Goal: Transaction & Acquisition: Purchase product/service

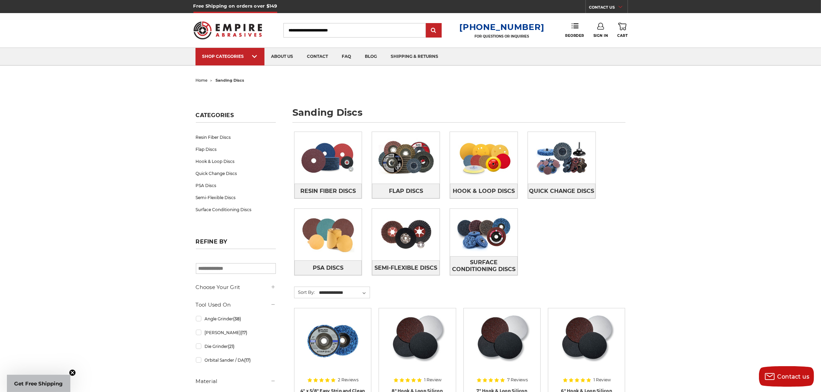
click at [298, 30] on input "Search" at bounding box center [355, 30] width 142 height 14
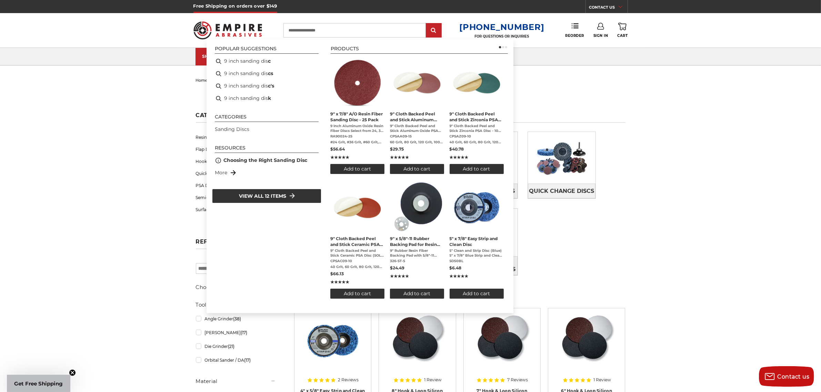
type input "**********"
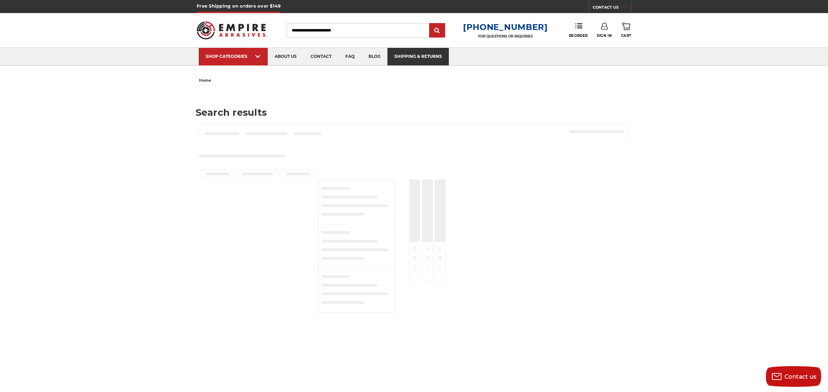
type input "**********"
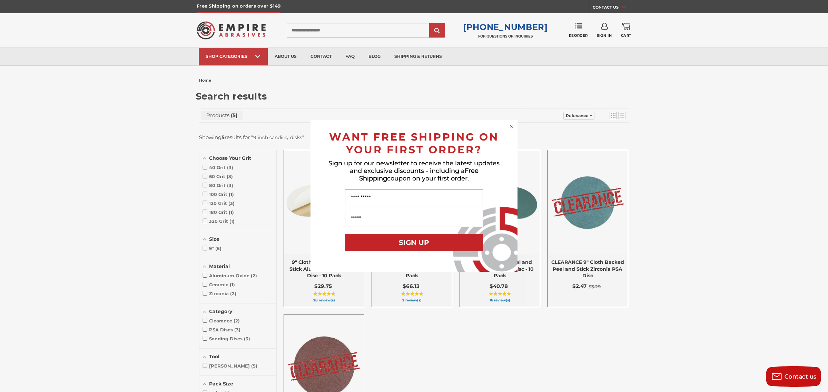
click at [663, 112] on div "Close dialog WANT FREE SHIPPING ON YOUR FIRST ORDER? Sign up for our newsletter…" at bounding box center [414, 196] width 828 height 392
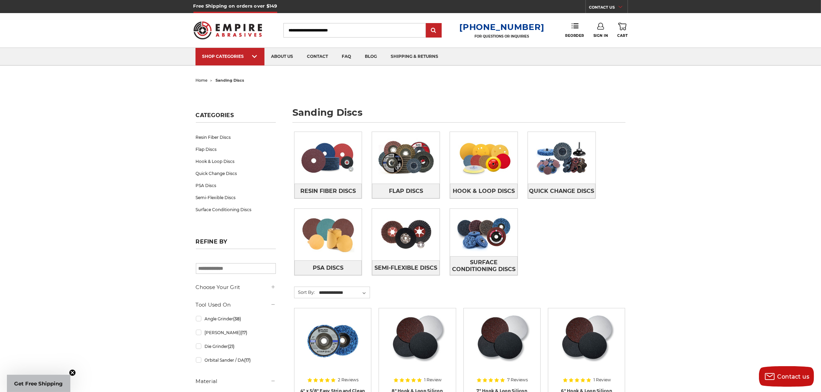
click at [296, 31] on input "Search" at bounding box center [355, 30] width 142 height 14
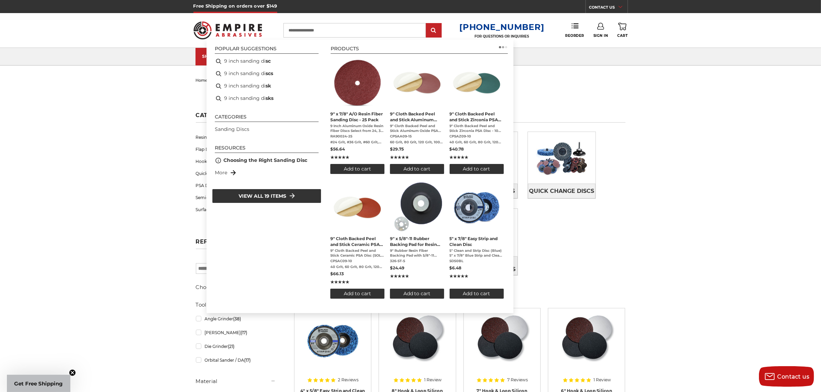
type input "**********"
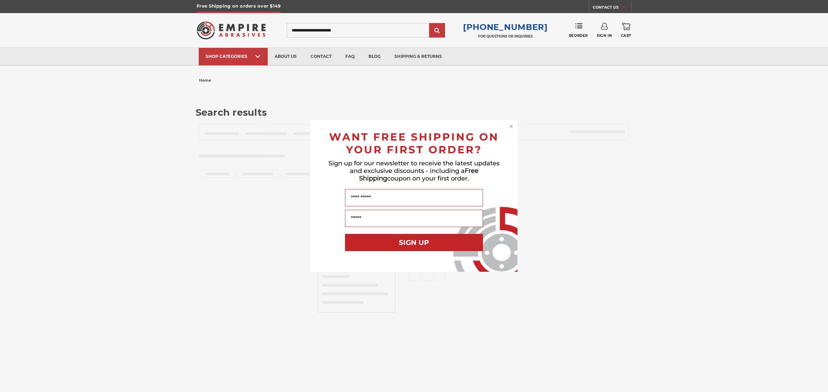
type input "**********"
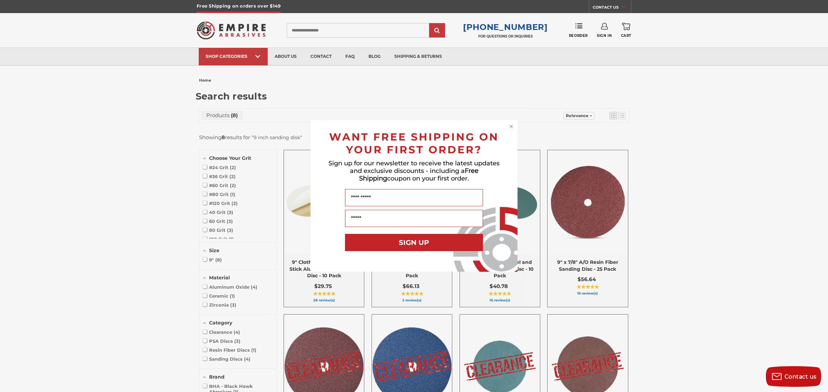
click at [711, 126] on div "Close dialog WANT FREE SHIPPING ON YOUR FIRST ORDER? Sign up for our newsletter…" at bounding box center [414, 196] width 828 height 392
click at [673, 149] on div "Close dialog WANT FREE SHIPPING ON YOUR FIRST ORDER? Sign up for our newsletter…" at bounding box center [414, 196] width 828 height 392
click at [510, 123] on icon "Close dialog" at bounding box center [511, 126] width 7 height 7
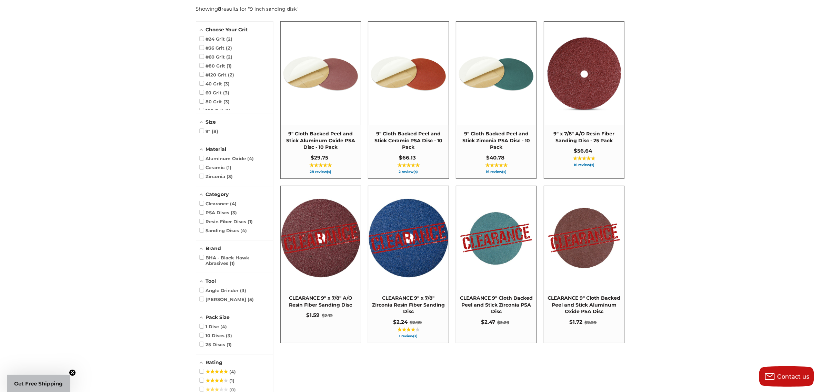
scroll to position [129, 0]
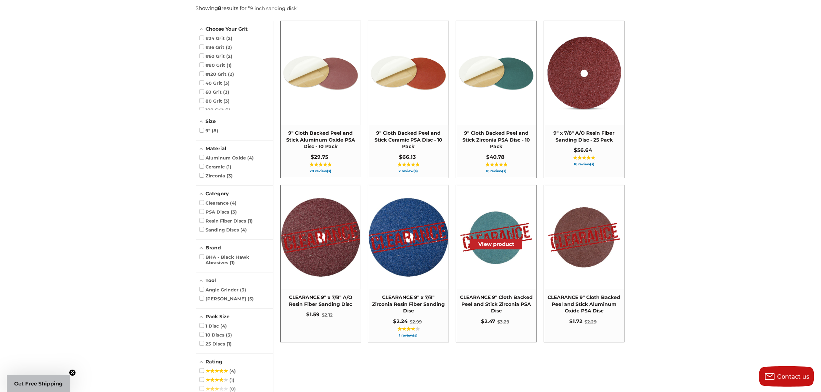
click at [496, 276] on img at bounding box center [496, 237] width 79 height 79
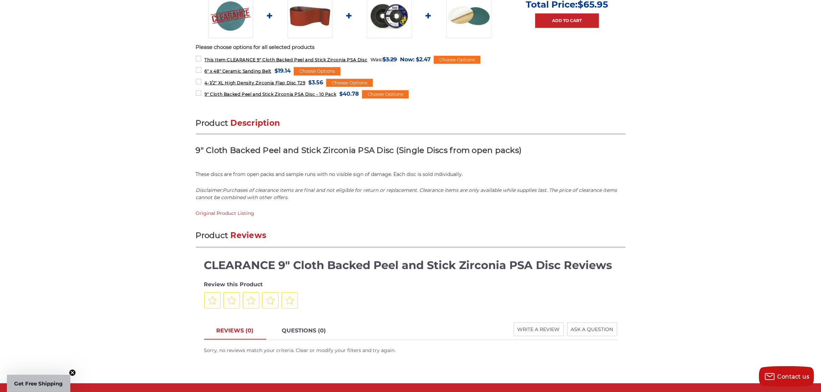
scroll to position [302, 0]
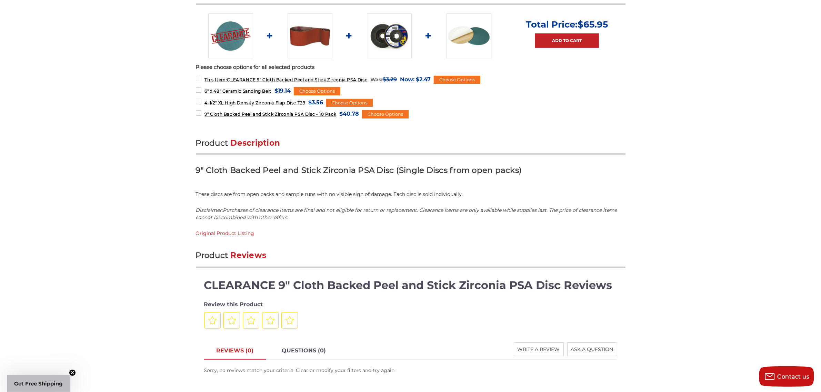
click at [264, 142] on span "Description" at bounding box center [256, 143] width 50 height 10
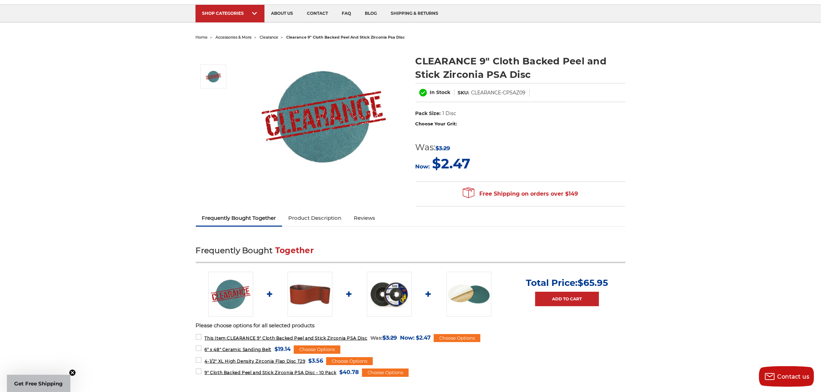
scroll to position [0, 0]
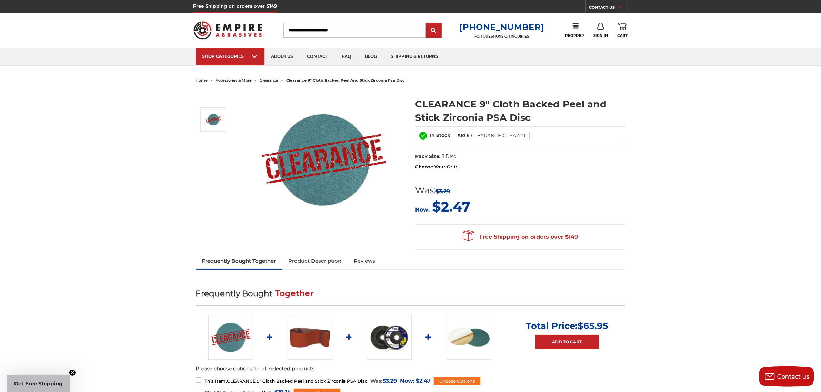
click at [447, 164] on label "Choose Your Grit:" at bounding box center [521, 167] width 210 height 7
click at [492, 176] on form "Choose Your Grit: 40 Grit 60 Grit 80 Grit 100 Grit 120 Grit 150 Grit 180 Grit 2…" at bounding box center [521, 190] width 210 height 53
click at [438, 165] on label "Choose Your Grit:" at bounding box center [521, 167] width 210 height 7
click at [479, 135] on dd "CLEARANCE-CPSAZ09" at bounding box center [498, 135] width 54 height 7
click at [425, 133] on use at bounding box center [423, 136] width 8 height 8
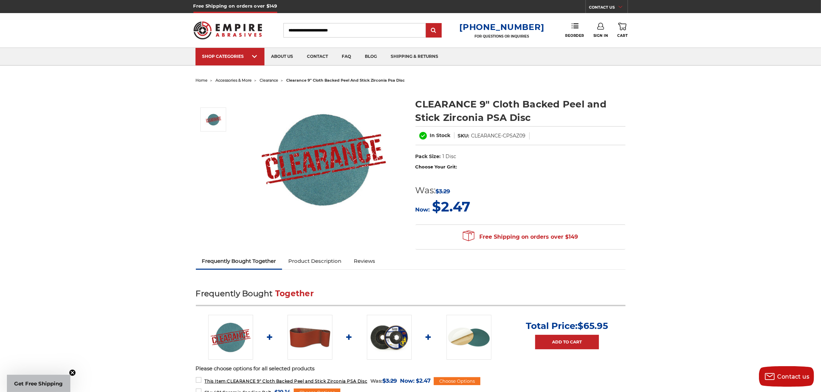
click at [316, 175] on img at bounding box center [324, 159] width 138 height 138
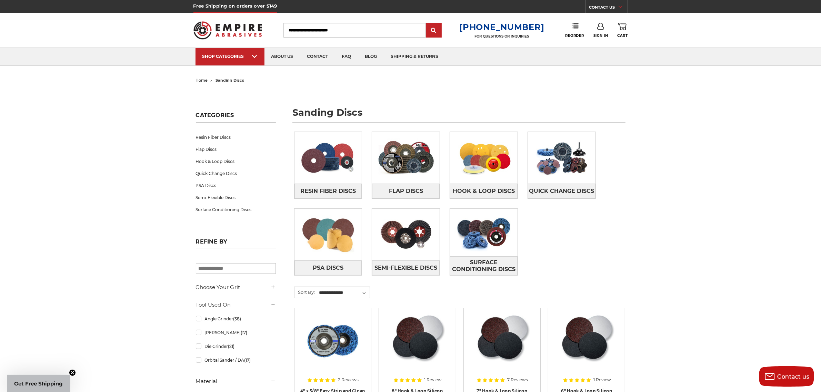
click at [296, 31] on input "Search" at bounding box center [355, 30] width 142 height 14
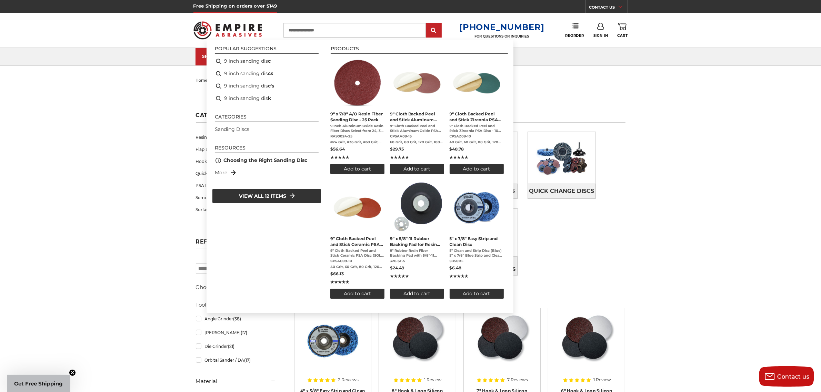
type input "**********"
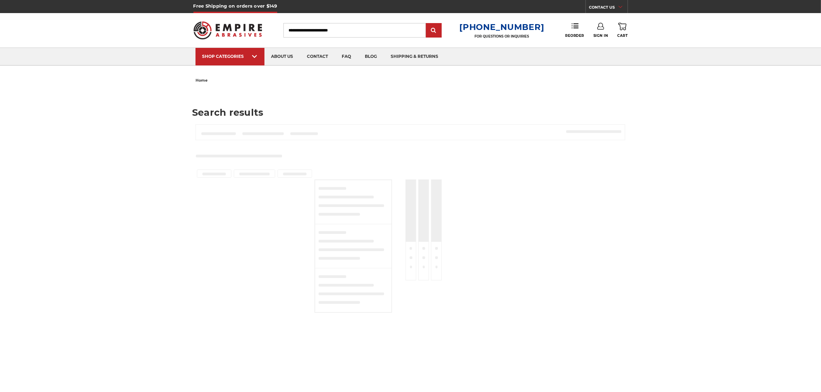
type input "**********"
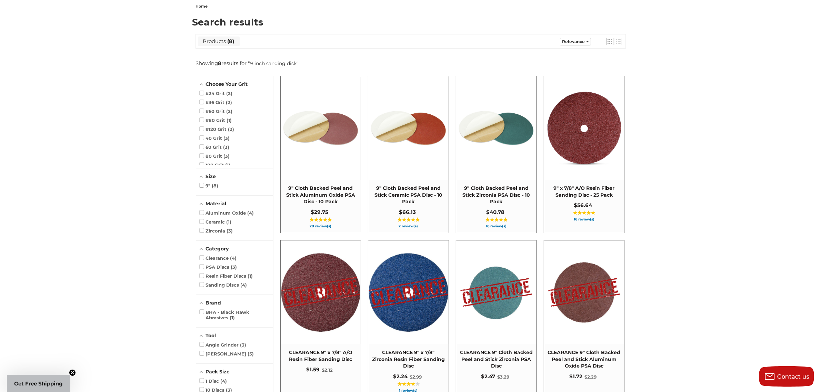
scroll to position [129, 0]
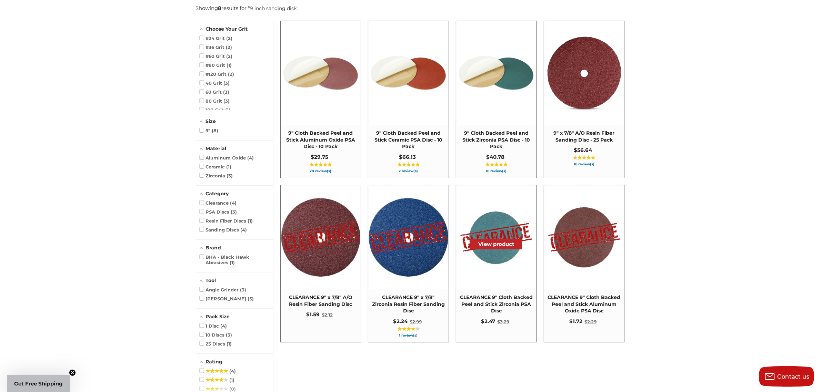
click at [499, 306] on span "CLEARANCE 9" Cloth Backed Peel and Stick Zirconia PSA Disc" at bounding box center [496, 305] width 73 height 20
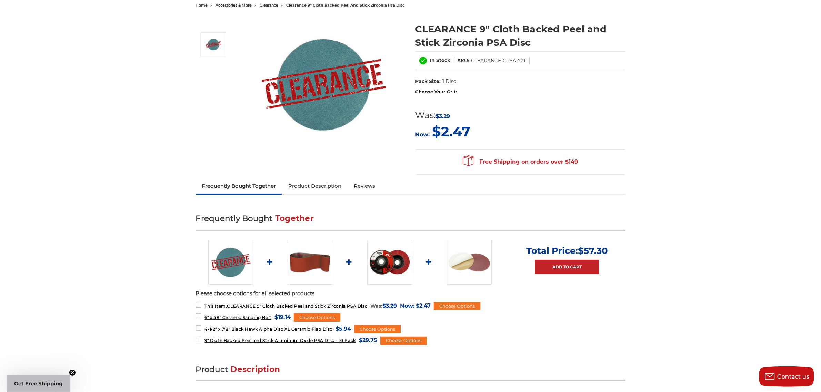
scroll to position [86, 0]
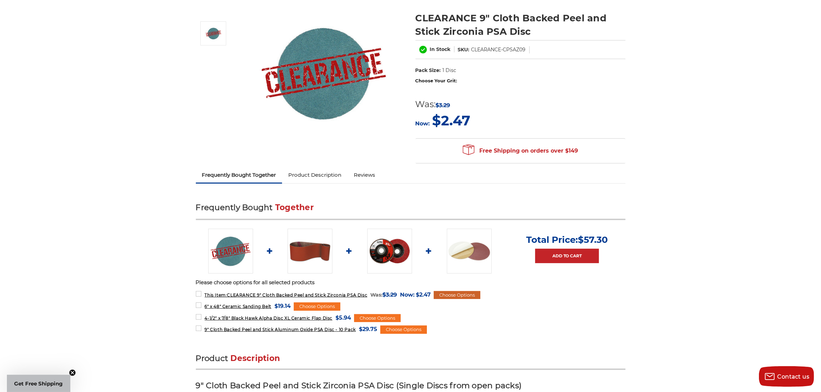
click at [461, 292] on div "Choose Options" at bounding box center [457, 295] width 47 height 8
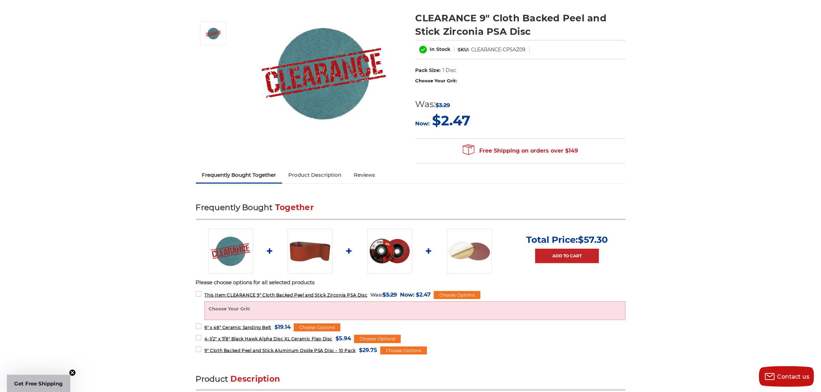
click at [279, 308] on label "Choose Your Grit:" at bounding box center [415, 309] width 413 height 7
click at [233, 306] on label "Choose Your Grit:" at bounding box center [415, 309] width 413 height 7
click at [491, 306] on label "Choose Your Grit:" at bounding box center [415, 309] width 413 height 7
click at [213, 306] on label "Choose Your Grit:" at bounding box center [415, 309] width 413 height 7
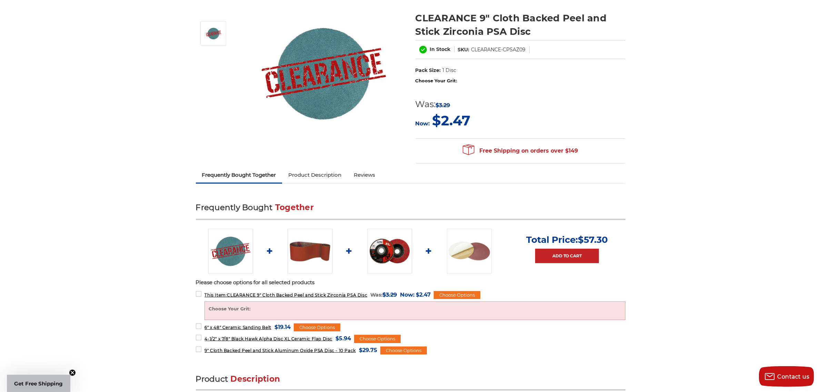
click at [213, 306] on label "Choose Your Grit:" at bounding box center [415, 309] width 413 height 7
click at [199, 294] on label "This Item: CLEARANCE 9" Cloth Backed Peel and Stick Zirconia PSA Disc MSRP: Was…" at bounding box center [313, 294] width 235 height 9
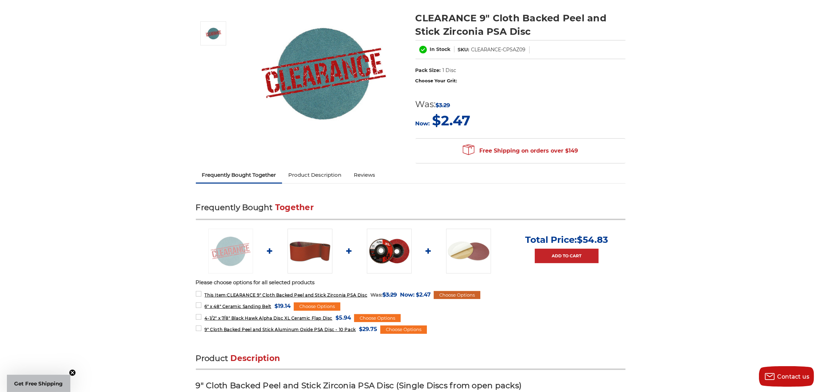
click at [457, 291] on div "Choose Options" at bounding box center [457, 295] width 47 height 8
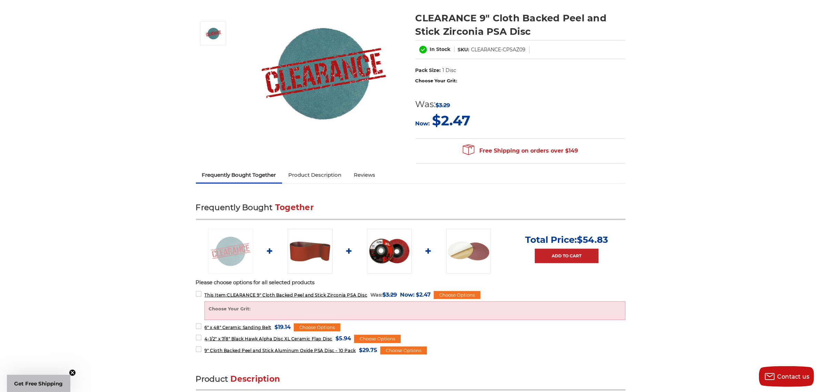
click at [282, 307] on label "Choose Your Grit:" at bounding box center [415, 309] width 413 height 7
click at [213, 306] on label "Choose Your Grit:" at bounding box center [415, 309] width 413 height 7
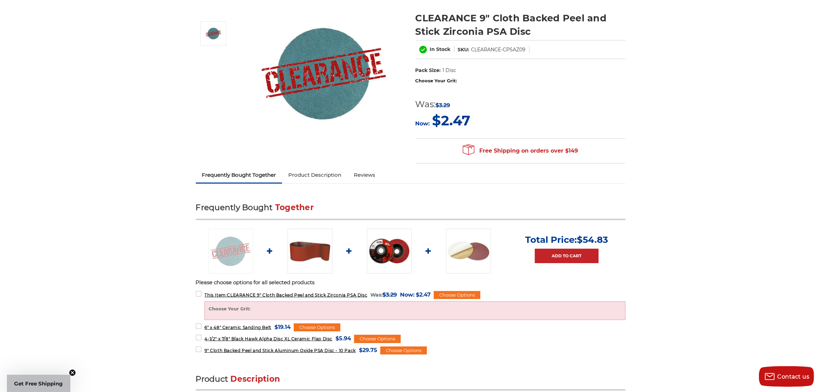
click at [230, 306] on label "Choose Your Grit:" at bounding box center [415, 309] width 413 height 7
drag, startPoint x: 254, startPoint y: 307, endPoint x: 202, endPoint y: 306, distance: 52.1
click at [202, 306] on form "This Item: CLEARANCE 9" Cloth Backed Peel and Stick Zirconia PSA Disc MSRP: Was…" at bounding box center [411, 305] width 430 height 30
drag, startPoint x: 274, startPoint y: 307, endPoint x: 270, endPoint y: 309, distance: 4.8
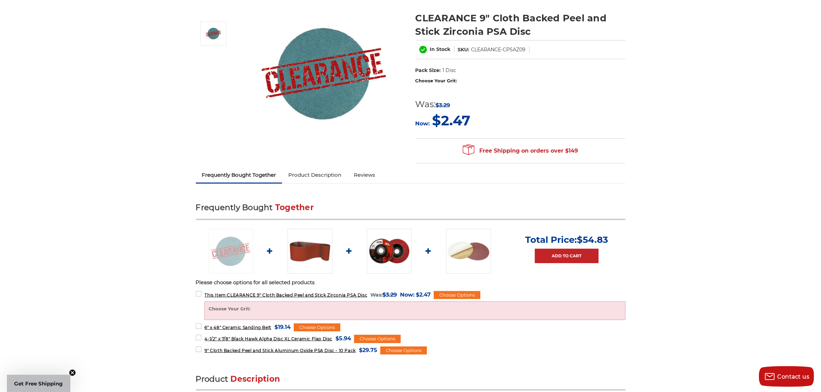
click at [270, 309] on label "Choose Your Grit:" at bounding box center [415, 309] width 413 height 7
click at [464, 291] on div "Choose Options" at bounding box center [457, 295] width 47 height 8
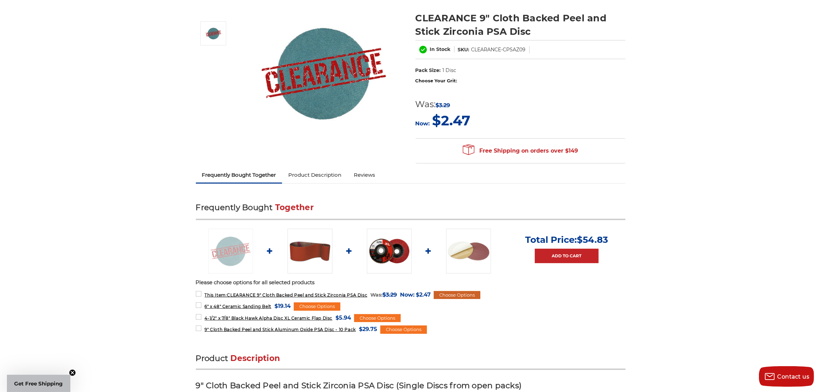
click at [464, 291] on div "Choose Options" at bounding box center [457, 295] width 47 height 8
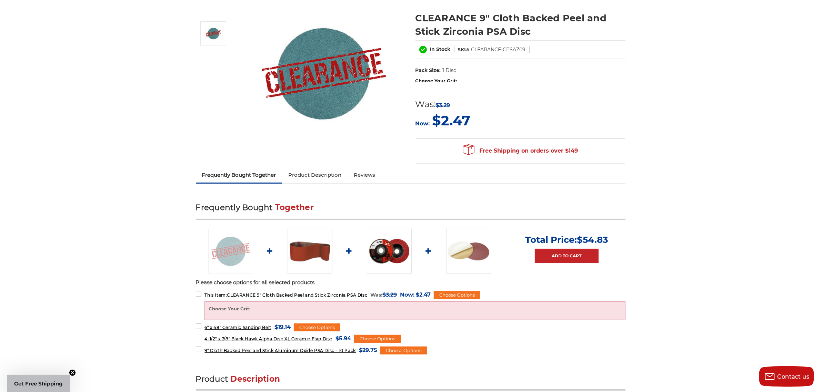
click at [335, 308] on label "Choose Your Grit:" at bounding box center [415, 309] width 413 height 7
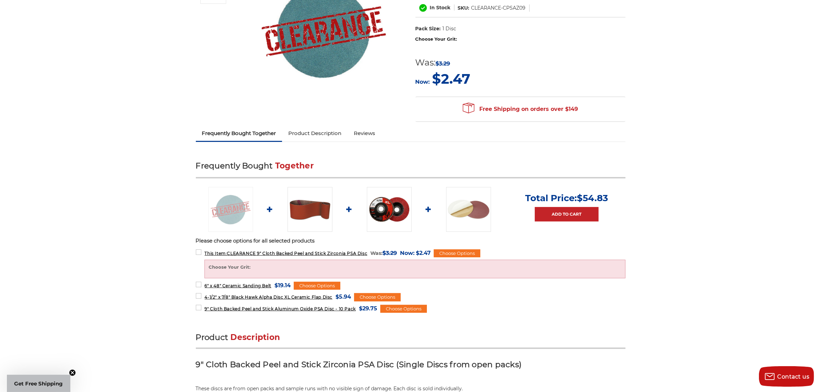
scroll to position [129, 0]
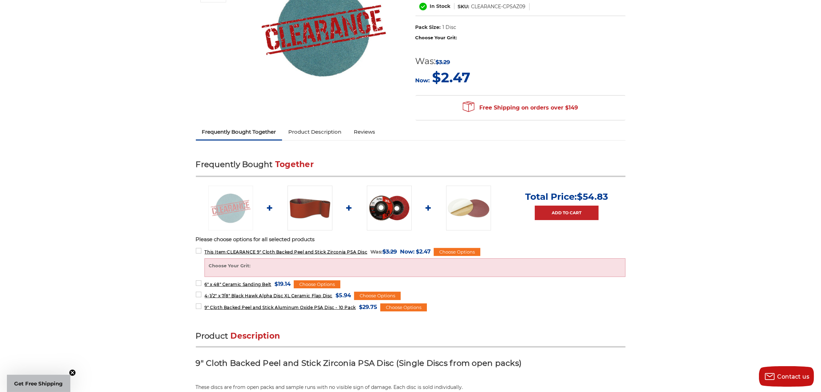
click at [466, 263] on label "Choose Your Grit:" at bounding box center [415, 266] width 413 height 7
click at [209, 263] on label "Choose Your Grit:" at bounding box center [415, 266] width 413 height 7
click at [200, 249] on label "This Item: CLEARANCE 9" Cloth Backed Peel and Stick Zirconia PSA Disc MSRP: Was…" at bounding box center [313, 251] width 235 height 9
click at [201, 282] on label "6" x 48" Ceramic Sanding Belt MSRP: Was: Now: $19.14 (You save )" at bounding box center [243, 284] width 95 height 9
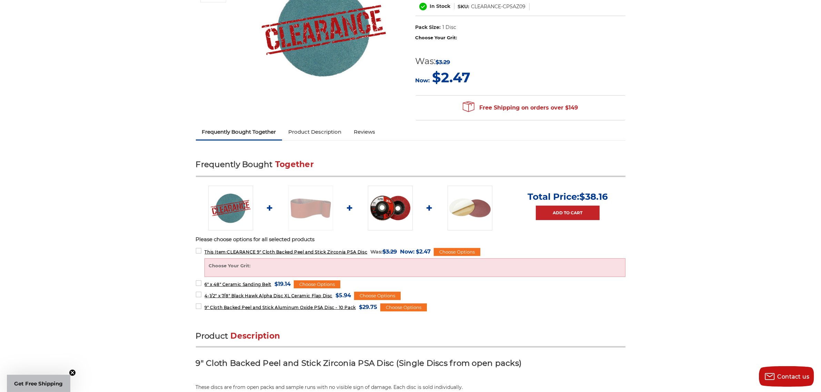
click at [200, 289] on ul "This Item: CLEARANCE 9" Cloth Backed Peel and Stick Zirconia PSA Disc MSRP: Was…" at bounding box center [411, 279] width 430 height 64
click at [200, 291] on label "4-1/2" x 7/8" Black Hawk Alpha Disc XL Ceramic Flap Disc MSRP: Was: Now: $5.94 …" at bounding box center [274, 295] width 156 height 9
click at [199, 304] on label "9" Cloth Backed Peel and Stick Aluminum Oxide PSA Disc - 10 Pack MSRP: Was: Now…" at bounding box center [286, 307] width 181 height 9
click at [257, 265] on label "Choose Your Grit:" at bounding box center [415, 266] width 413 height 7
click at [410, 249] on span "Now:" at bounding box center [407, 252] width 14 height 7
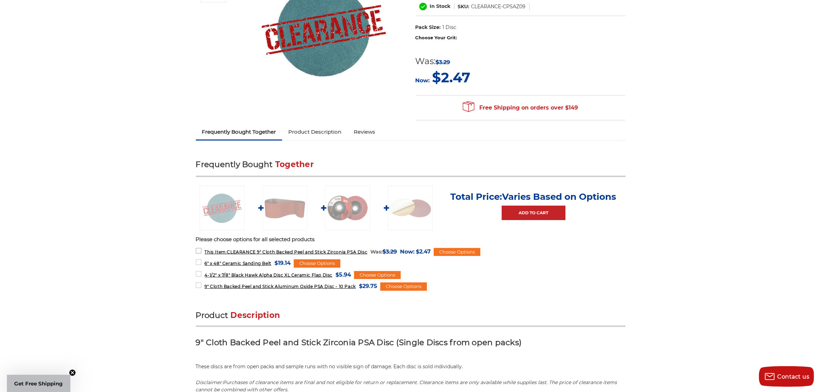
click at [199, 250] on label "This Item: CLEARANCE 9" Cloth Backed Peel and Stick Zirconia PSA Disc MSRP: Was…" at bounding box center [313, 251] width 235 height 9
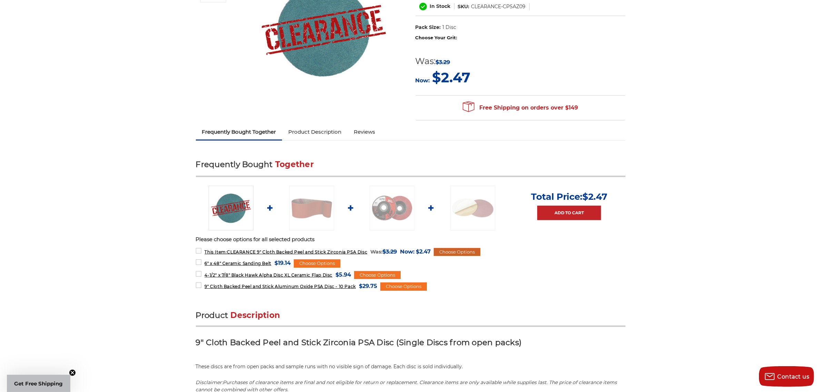
click at [460, 248] on div "Choose Options" at bounding box center [457, 252] width 47 height 8
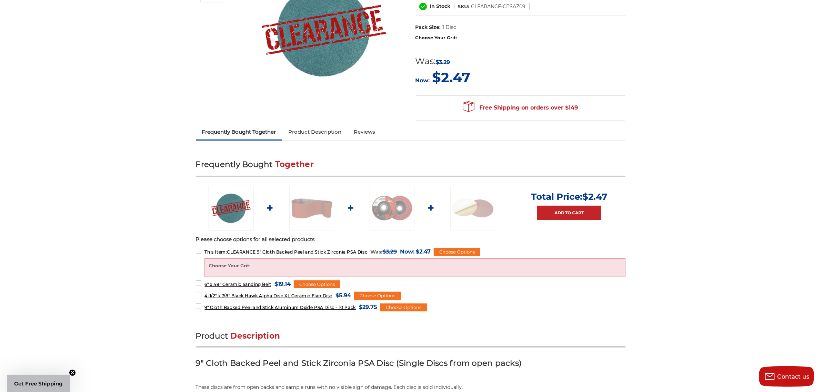
click at [314, 264] on label "Choose Your Grit:" at bounding box center [415, 266] width 413 height 7
click at [453, 34] on label "Choose Your Grit:" at bounding box center [521, 37] width 210 height 7
click at [425, 35] on label "Choose Your Grit:" at bounding box center [521, 37] width 210 height 7
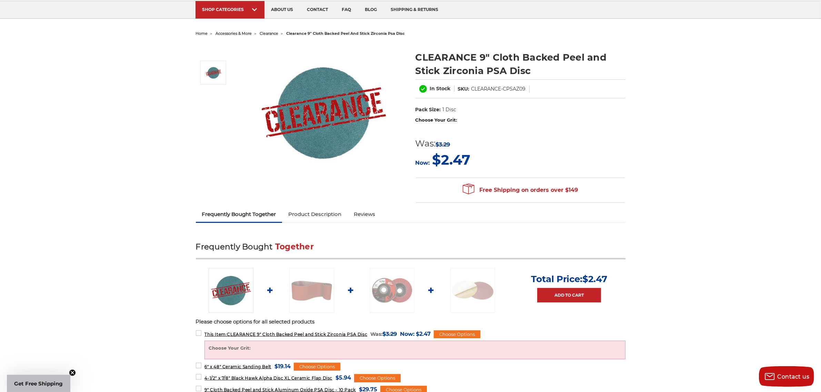
scroll to position [43, 0]
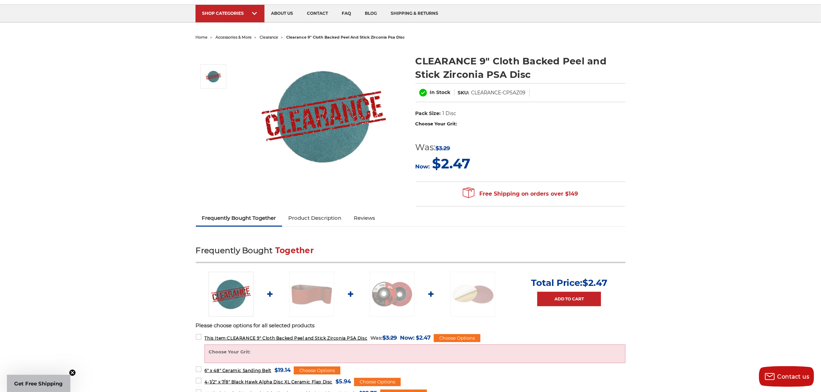
click at [452, 166] on span "$2.47" at bounding box center [452, 163] width 38 height 17
click at [446, 120] on dl "UPC: Pack Size: 1 Disc Size: 9" Tool: Bench Sander Material: Zirconia" at bounding box center [521, 113] width 210 height 14
click at [445, 121] on label "Choose Your Grit:" at bounding box center [521, 124] width 210 height 7
click at [464, 122] on label "Choose Your Grit:" at bounding box center [521, 124] width 210 height 7
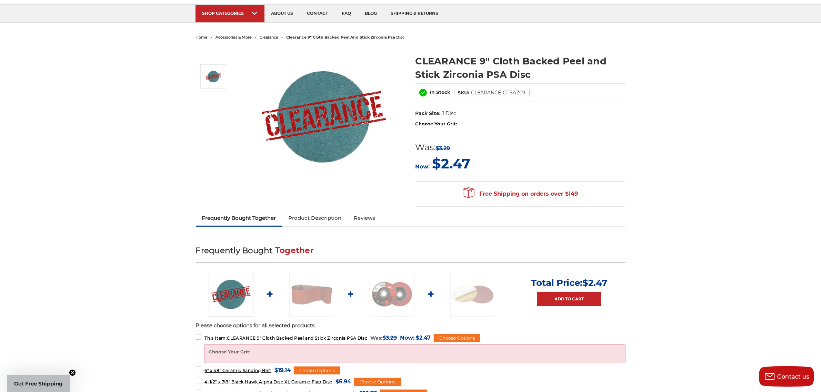
click at [464, 122] on label "Choose Your Grit:" at bounding box center [521, 124] width 210 height 7
click at [462, 119] on dl "UPC: Pack Size: 1 Disc Size: 9" Tool: Bench Sander Material: Zirconia" at bounding box center [521, 113] width 210 height 14
drag, startPoint x: 451, startPoint y: 122, endPoint x: 468, endPoint y: 122, distance: 16.6
click at [452, 122] on label "Choose Your Grit:" at bounding box center [521, 124] width 210 height 7
click at [468, 122] on label "Choose Your Grit:" at bounding box center [521, 124] width 210 height 7
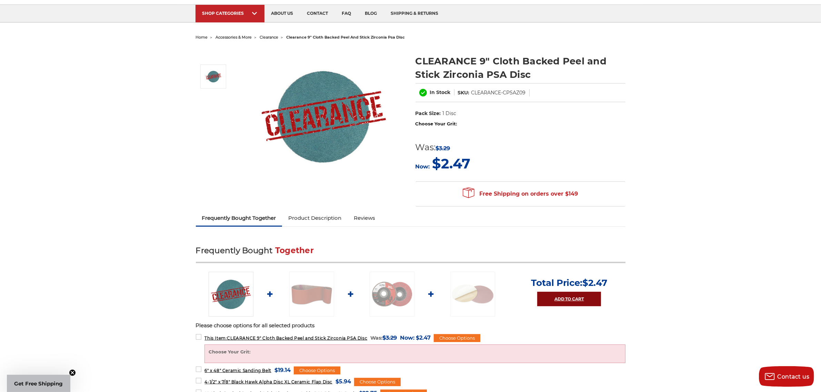
click at [571, 296] on link "Add to Cart" at bounding box center [569, 299] width 64 height 14
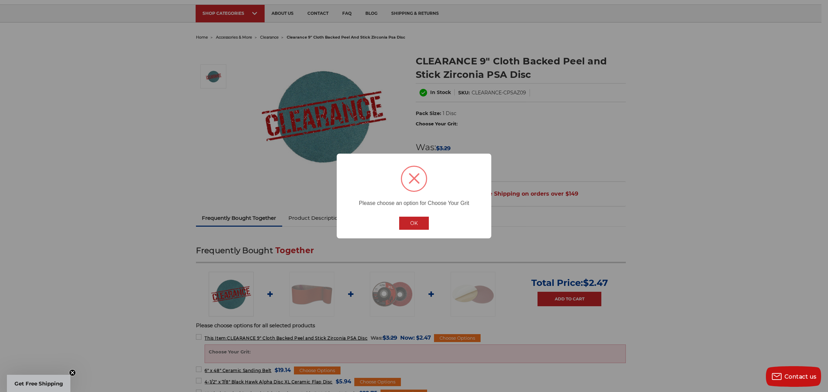
click at [410, 219] on button "OK" at bounding box center [414, 223] width 30 height 13
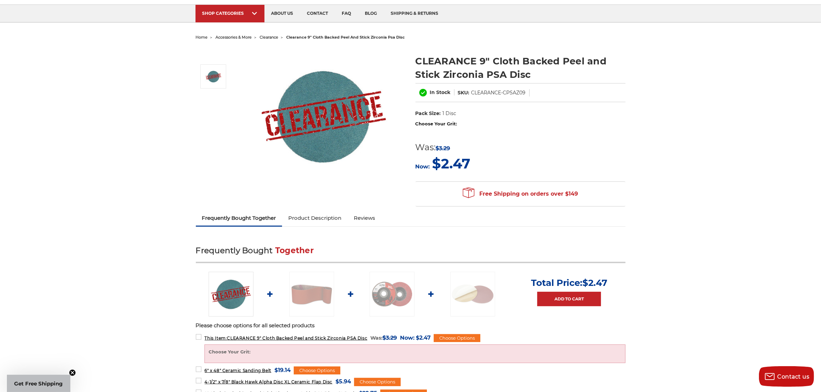
click at [238, 350] on label "Choose Your Grit:" at bounding box center [415, 352] width 413 height 7
click at [317, 334] on label "This Item: CLEARANCE 9" Cloth Backed Peel and Stick Zirconia PSA Disc MSRP: Was…" at bounding box center [313, 338] width 235 height 9
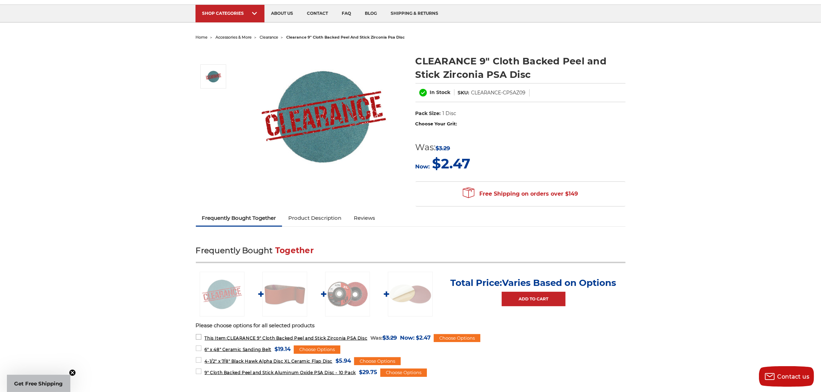
click at [319, 335] on label "This Item: CLEARANCE 9" Cloth Backed Peel and Stick Zirconia PSA Disc MSRP: Was…" at bounding box center [313, 338] width 235 height 9
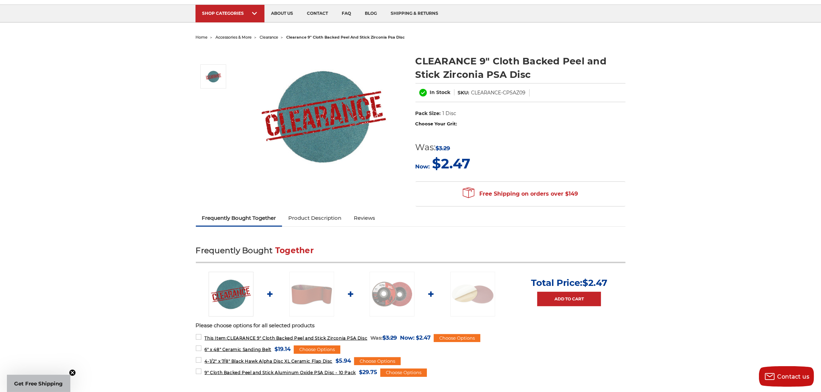
click at [434, 123] on label "Choose Your Grit:" at bounding box center [521, 124] width 210 height 7
click at [458, 121] on label "Choose Your Grit:" at bounding box center [521, 124] width 210 height 7
click at [461, 125] on label "Choose Your Grit:" at bounding box center [521, 124] width 210 height 7
click at [475, 125] on label "Choose Your Grit:" at bounding box center [521, 124] width 210 height 7
click at [455, 125] on label "Choose Your Grit:" at bounding box center [521, 124] width 210 height 7
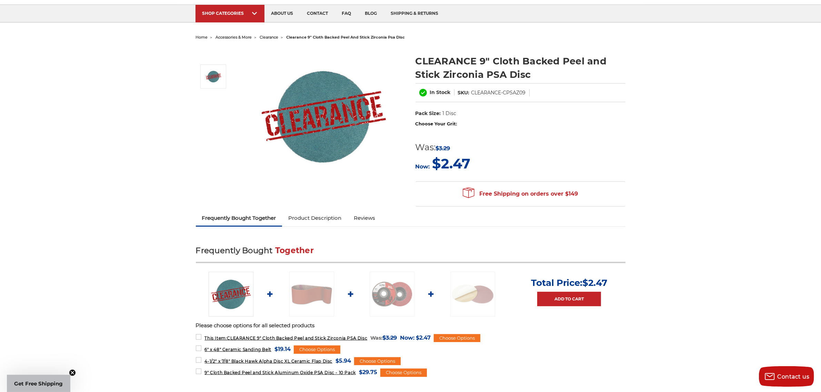
click at [453, 122] on label "Choose Your Grit:" at bounding box center [521, 124] width 210 height 7
click at [429, 113] on dt "Pack Size:" at bounding box center [429, 113] width 26 height 7
click at [451, 163] on span "$2.47" at bounding box center [452, 163] width 38 height 17
click at [566, 292] on link "Add to Cart" at bounding box center [569, 299] width 64 height 14
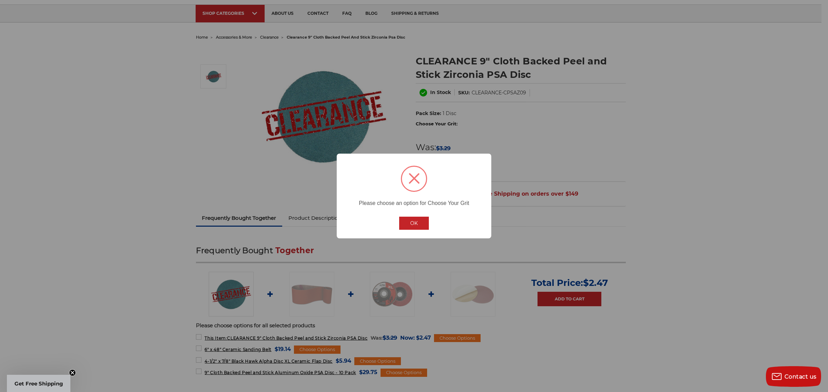
click at [411, 217] on button "OK" at bounding box center [414, 223] width 30 height 13
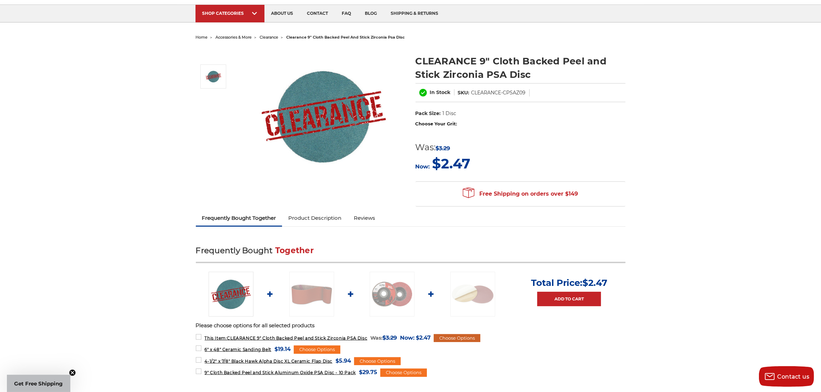
click at [466, 336] on div "Choose Options" at bounding box center [457, 339] width 47 height 8
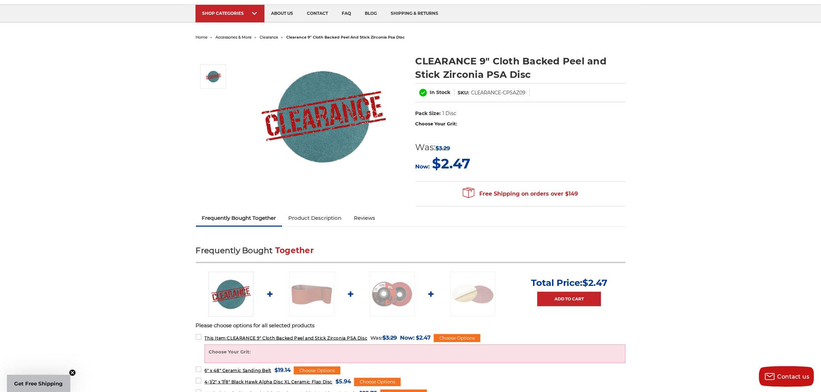
click at [241, 351] on label "Choose Your Grit:" at bounding box center [415, 352] width 413 height 7
click at [282, 354] on label "Choose Your Grit:" at bounding box center [415, 352] width 413 height 7
click at [283, 352] on label "Choose Your Grit:" at bounding box center [415, 352] width 413 height 7
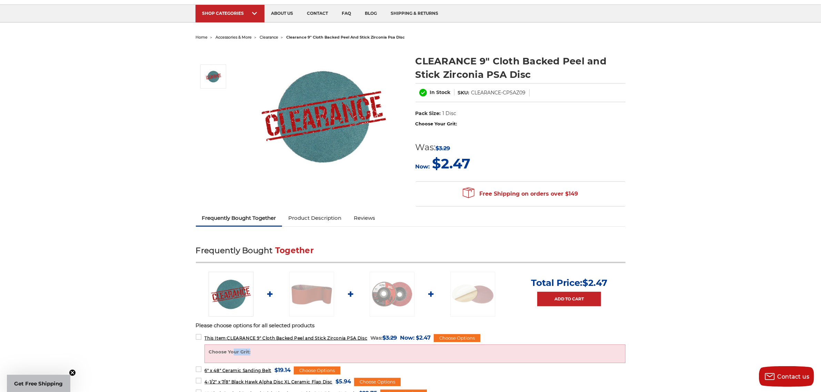
click at [283, 352] on label "Choose Your Grit:" at bounding box center [415, 352] width 413 height 7
click at [241, 349] on label "Choose Your Grit:" at bounding box center [415, 352] width 413 height 7
click at [275, 349] on label "Choose Your Grit:" at bounding box center [415, 352] width 413 height 7
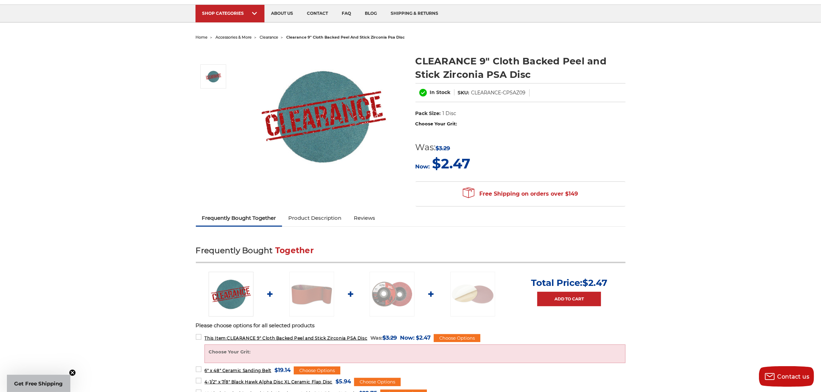
click at [275, 349] on label "Choose Your Grit:" at bounding box center [415, 352] width 413 height 7
click at [324, 352] on label "Choose Your Grit:" at bounding box center [415, 352] width 413 height 7
click at [300, 351] on label "Choose Your Grit:" at bounding box center [415, 352] width 413 height 7
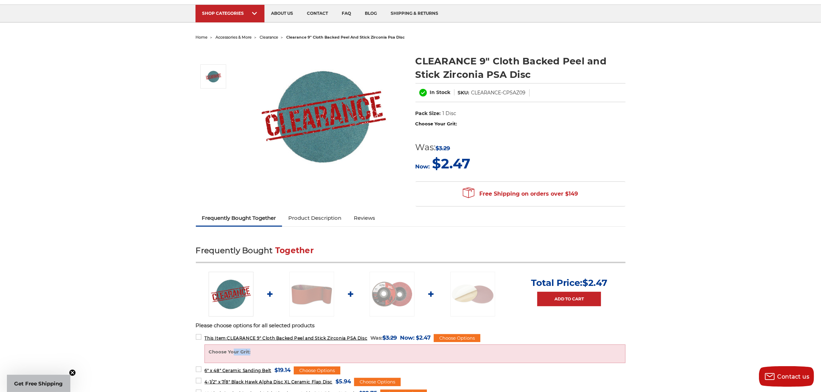
click at [300, 351] on label "Choose Your Grit:" at bounding box center [415, 352] width 413 height 7
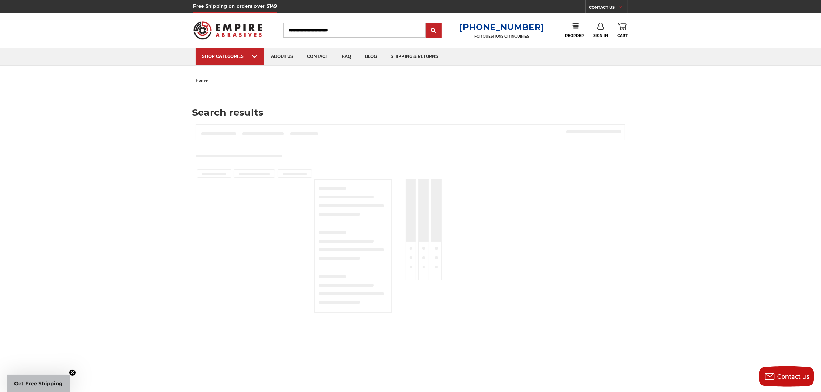
type input "**********"
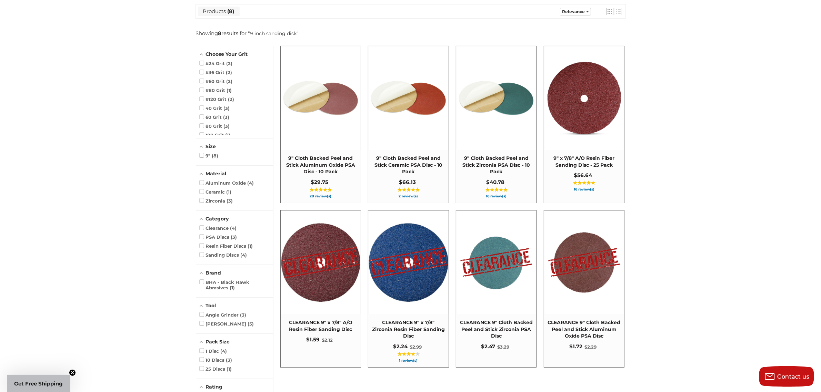
scroll to position [86, 0]
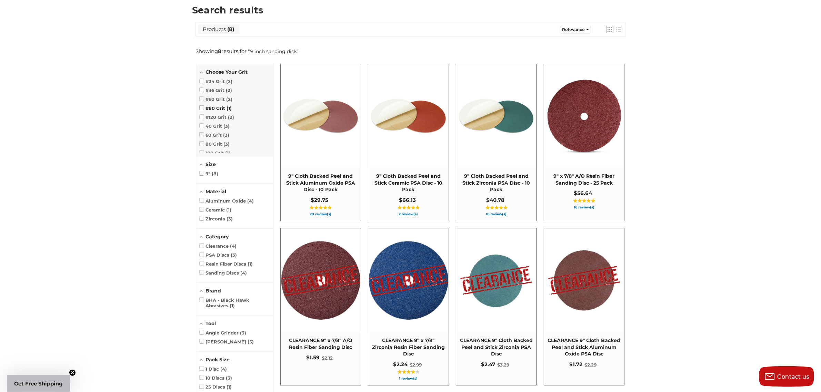
click at [202, 107] on span at bounding box center [202, 108] width 4 height 4
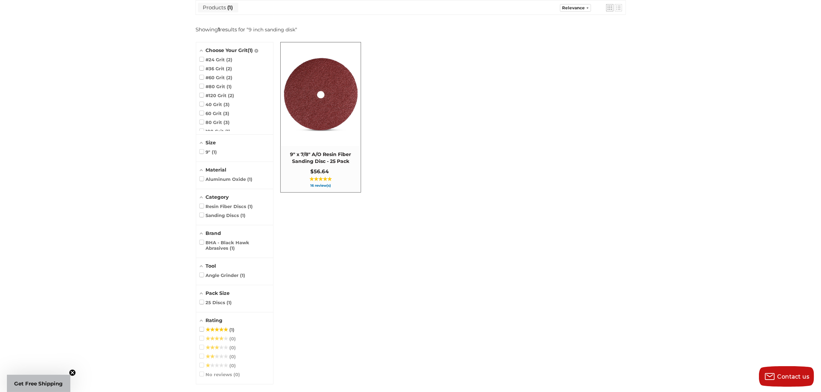
scroll to position [92, 0]
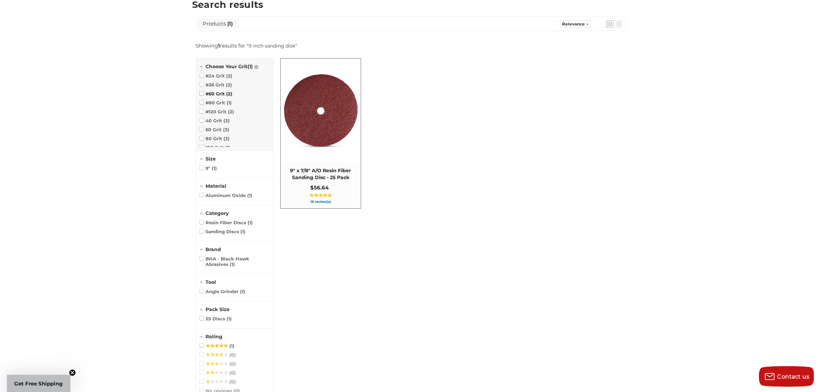
click at [201, 93] on span at bounding box center [202, 93] width 4 height 4
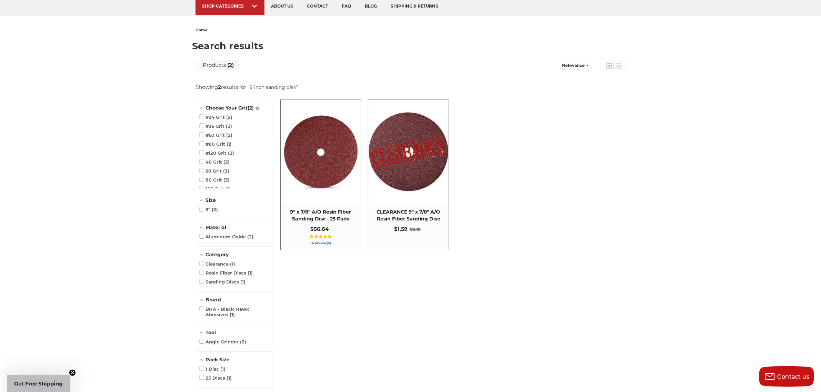
scroll to position [49, 0]
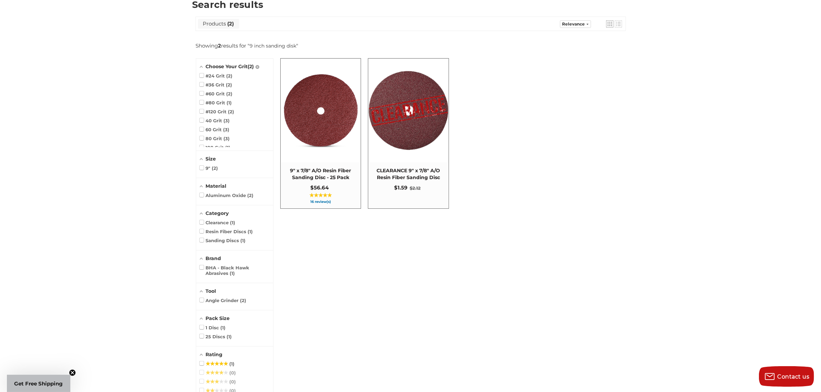
scroll to position [87, 0]
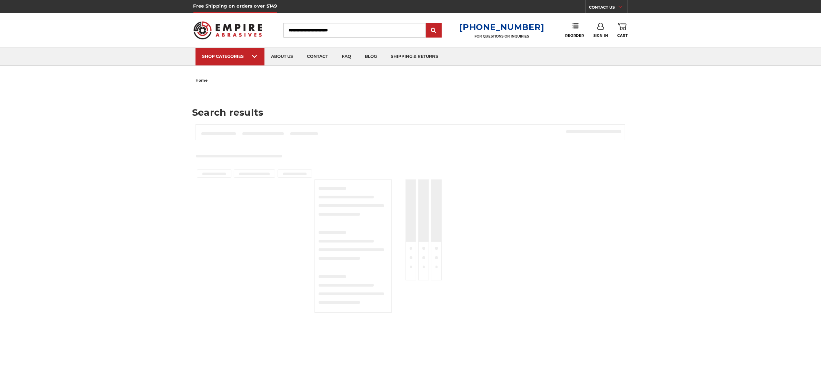
type input "**********"
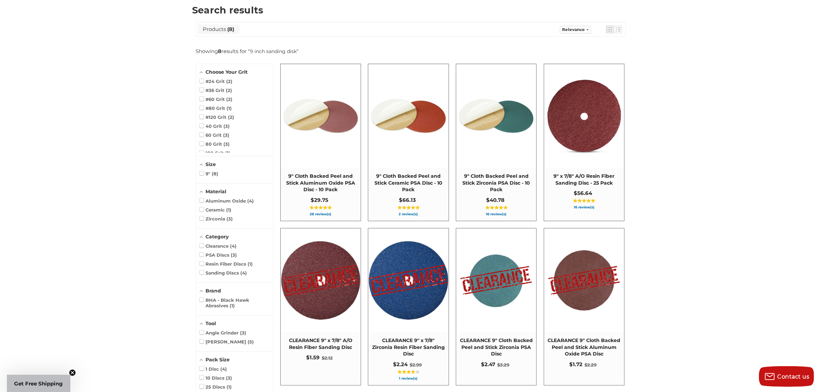
scroll to position [129, 0]
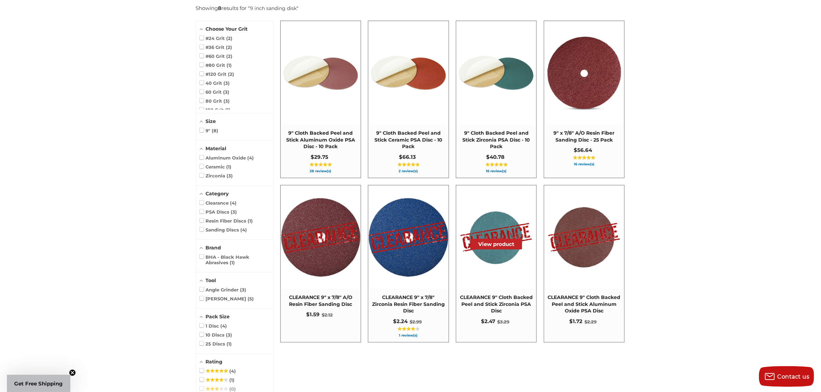
click at [498, 279] on span at bounding box center [496, 238] width 80 height 104
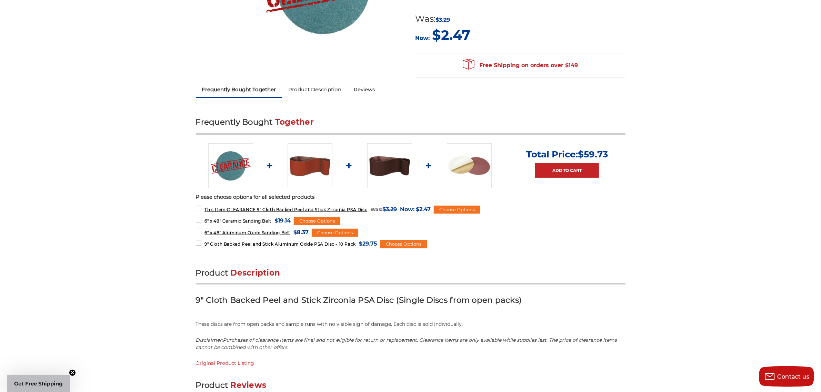
scroll to position [172, 0]
click at [197, 216] on label "6" x 48" Ceramic Sanding Belt MSRP: Was: Now: $19.14 (You save )" at bounding box center [243, 220] width 95 height 9
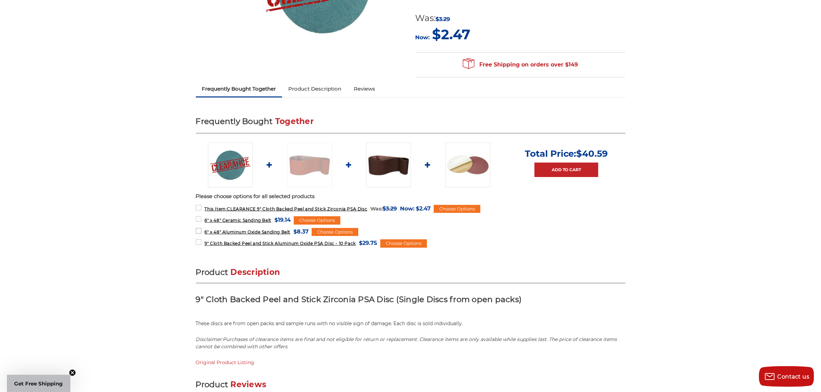
click at [199, 227] on ul "This Item: CLEARANCE 9" Cloth Backed Peel and Stick Zirconia PSA Disc MSRP: Was…" at bounding box center [411, 226] width 430 height 44
click at [199, 227] on label "6" x 48" Aluminum Oxide Sanding Belt MSRP: Was: Now: $8.37 (You save )" at bounding box center [252, 231] width 113 height 9
click at [197, 239] on label "9" Cloth Backed Peel and Stick Aluminum Oxide PSA Disc - 10 Pack MSRP: Was: Now…" at bounding box center [286, 243] width 181 height 9
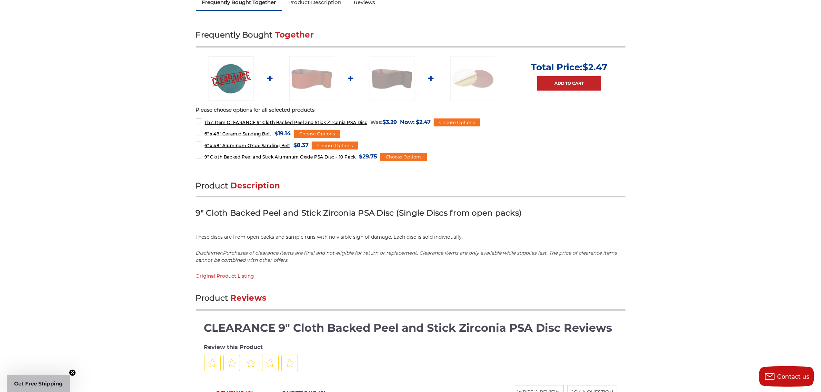
scroll to position [259, 0]
click at [230, 274] on link "Original Product Listing" at bounding box center [225, 277] width 59 height 6
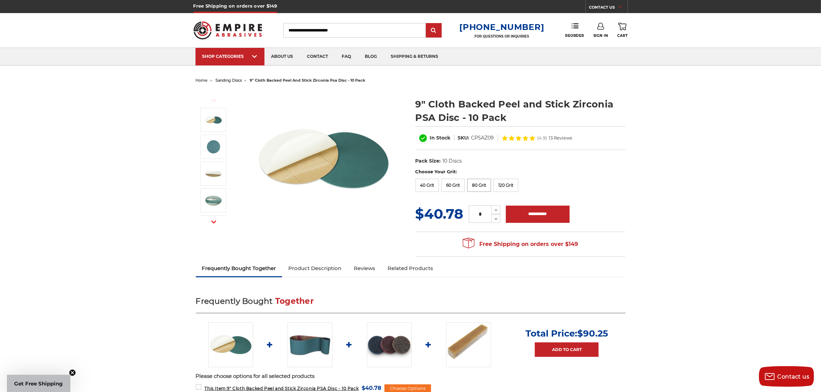
click at [480, 183] on label "80 Grit" at bounding box center [479, 185] width 24 height 13
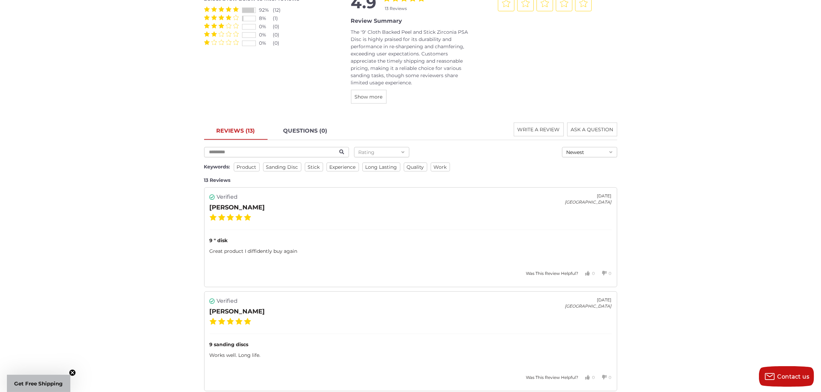
scroll to position [905, 0]
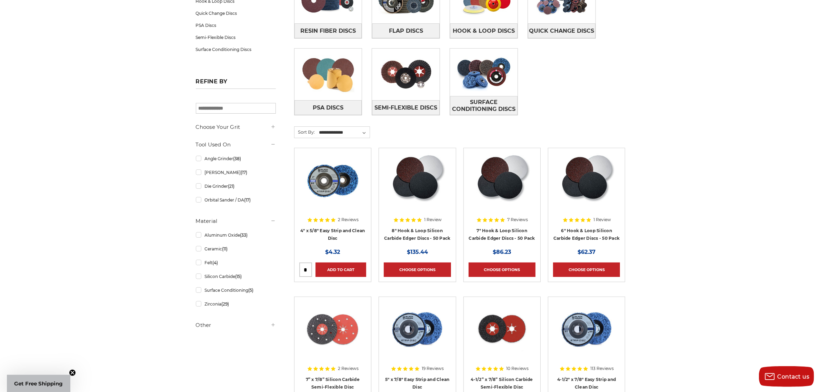
scroll to position [216, 0]
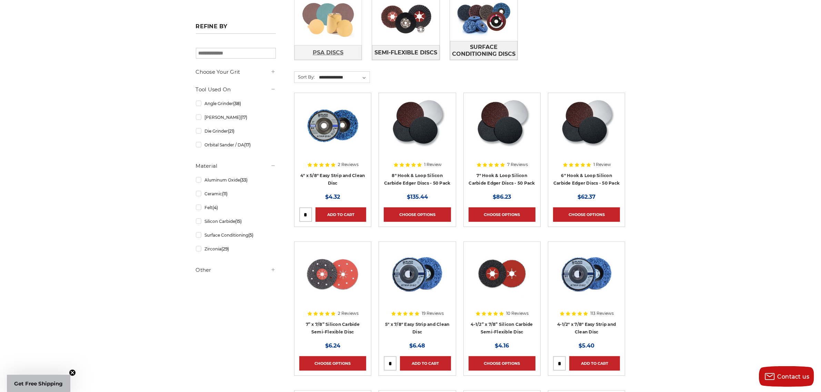
click at [328, 49] on span "PSA Discs" at bounding box center [328, 53] width 31 height 12
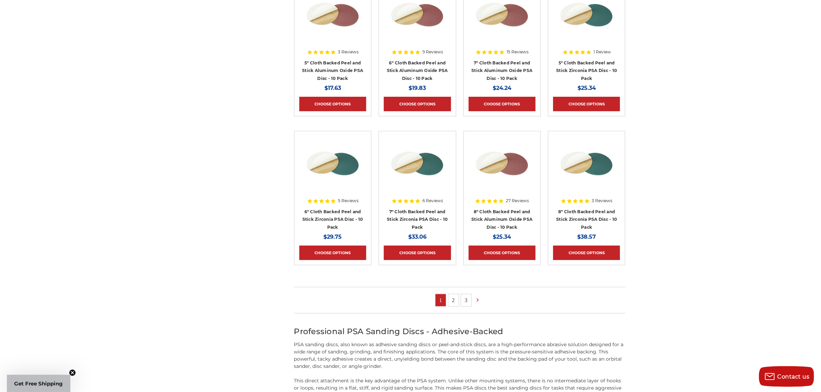
scroll to position [345, 0]
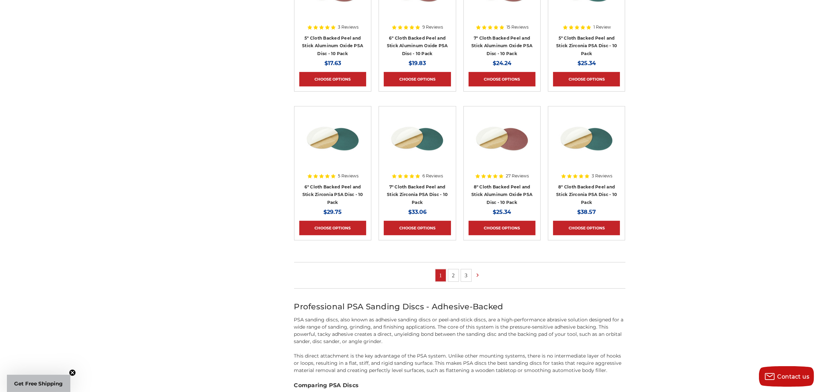
click at [453, 275] on link "2" at bounding box center [453, 276] width 10 height 12
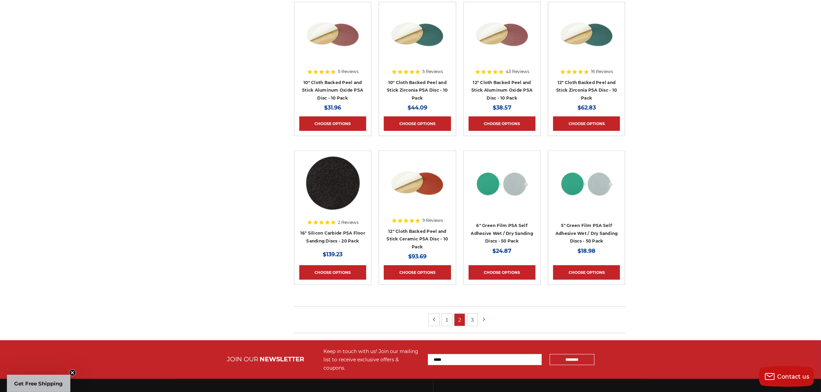
scroll to position [302, 0]
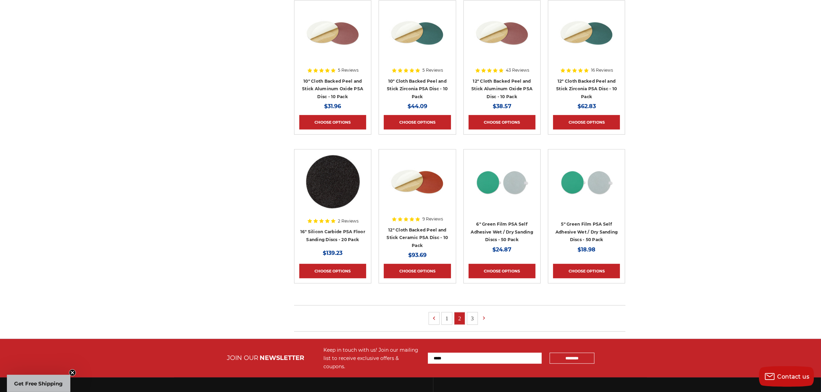
click at [473, 318] on link "3" at bounding box center [472, 319] width 10 height 12
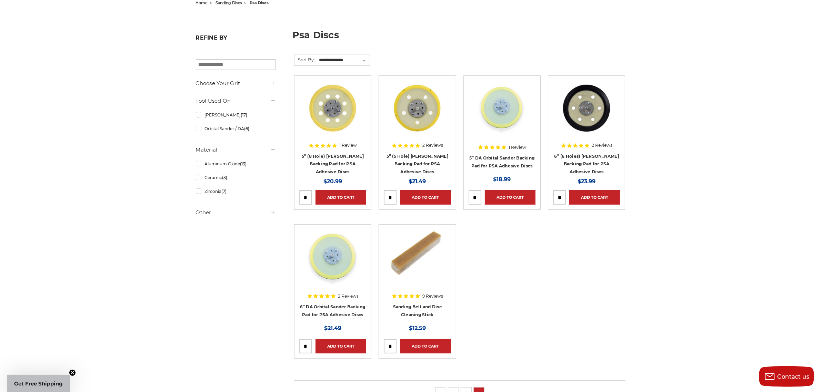
scroll to position [129, 0]
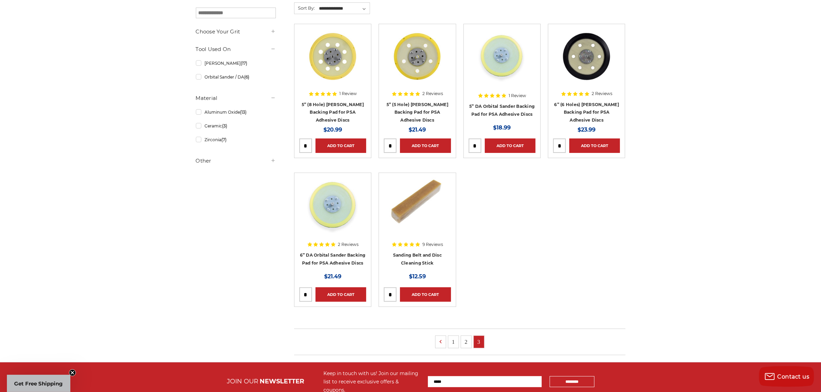
click at [466, 340] on link "2" at bounding box center [466, 342] width 10 height 12
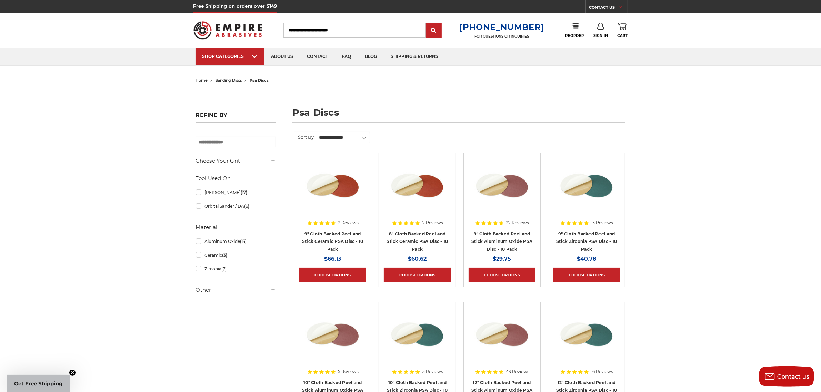
click at [199, 256] on link "Ceramic (3)" at bounding box center [236, 255] width 80 height 12
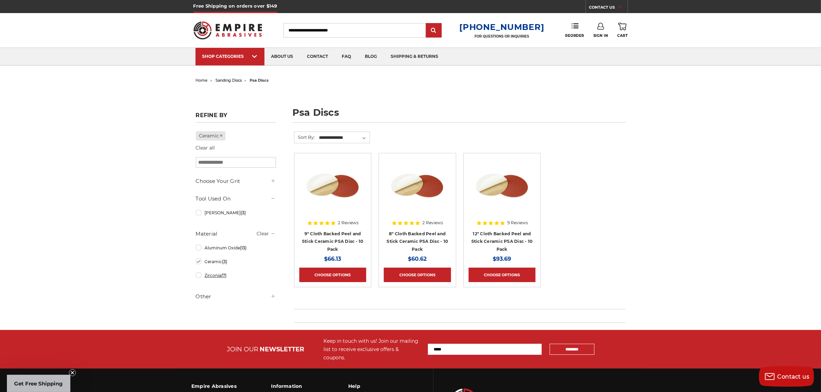
click at [197, 278] on link "Zirconia (7)" at bounding box center [236, 276] width 80 height 12
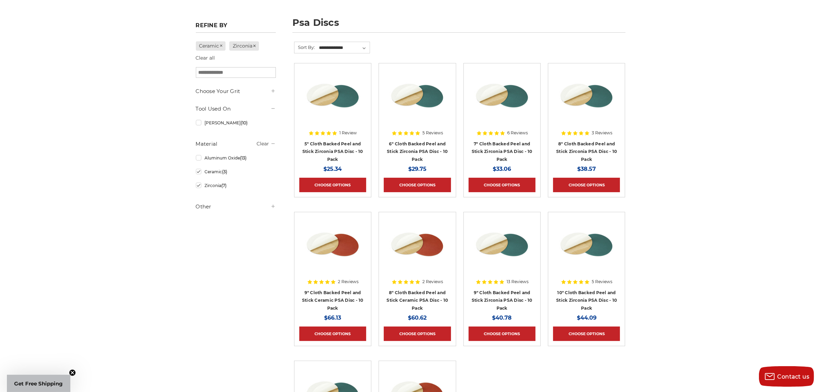
scroll to position [86, 0]
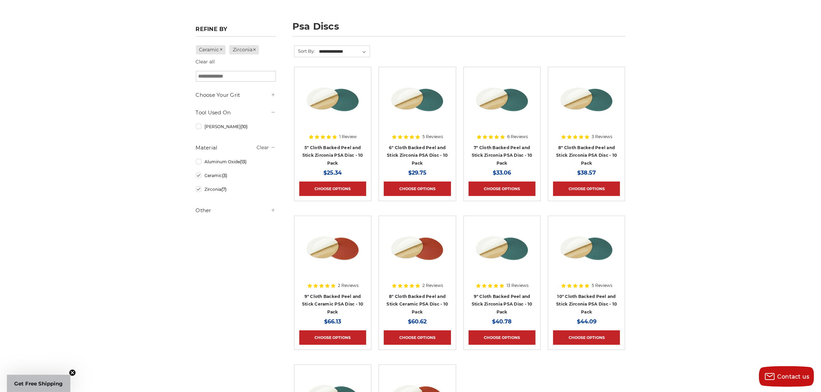
click at [273, 95] on use at bounding box center [272, 94] width 3 height 3
click at [197, 135] on link "80 Grit (10)" at bounding box center [236, 137] width 80 height 12
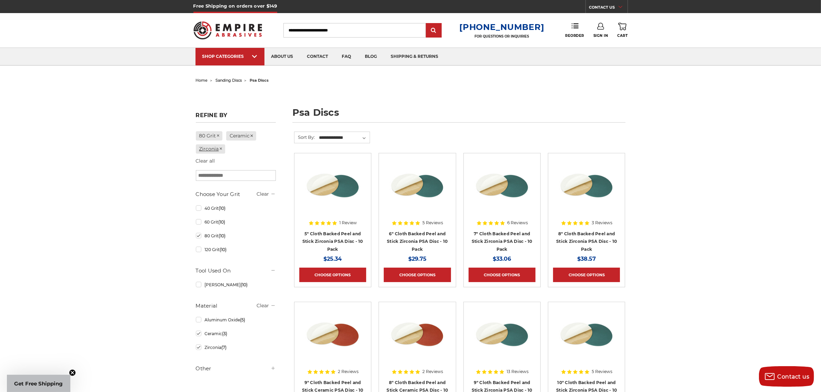
click at [216, 146] on link "Zirconia" at bounding box center [211, 149] width 30 height 9
click at [242, 135] on link "Ceramic" at bounding box center [241, 135] width 30 height 9
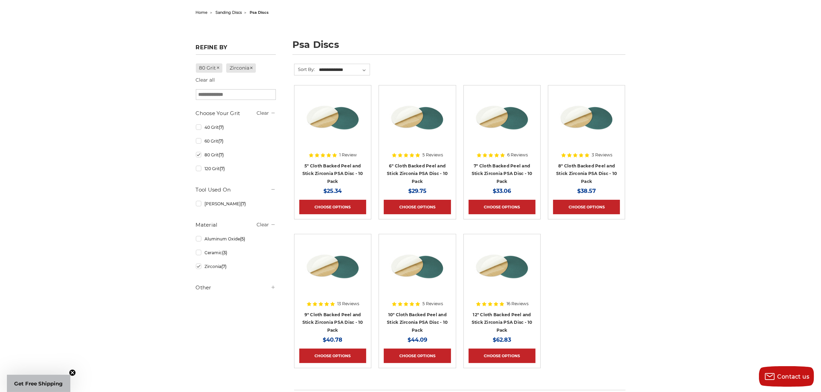
scroll to position [86, 0]
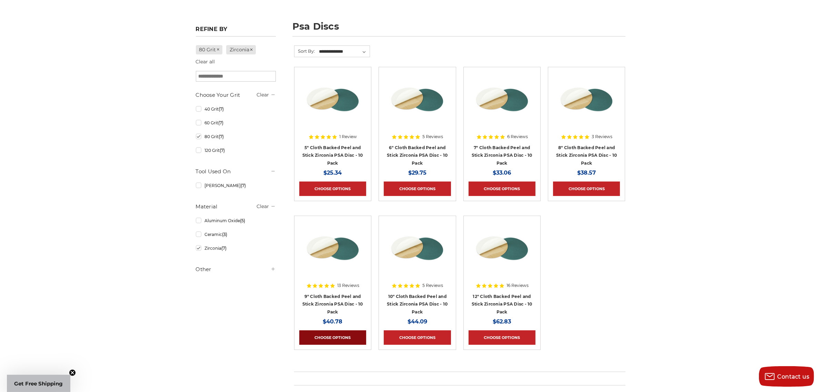
click at [337, 335] on link "Choose Options" at bounding box center [332, 338] width 67 height 14
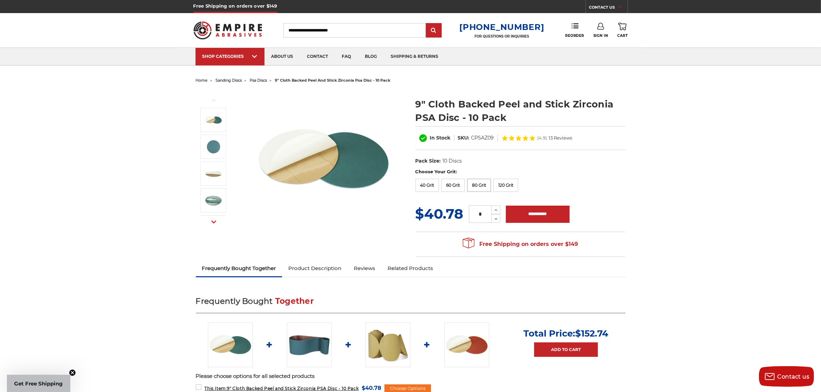
click at [478, 183] on label "80 Grit" at bounding box center [479, 185] width 24 height 13
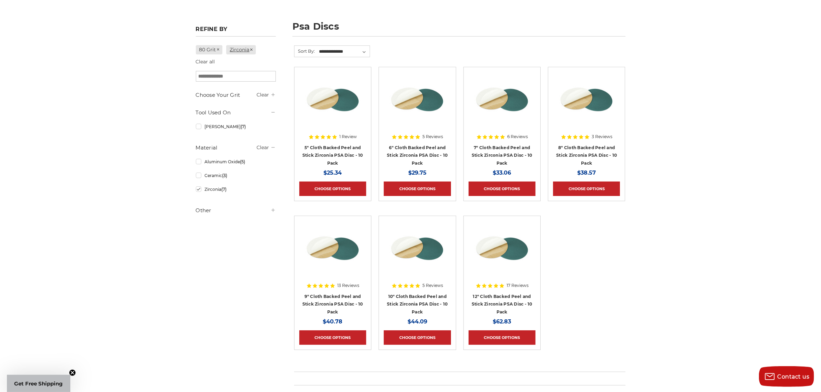
click at [254, 48] on icon at bounding box center [251, 50] width 4 height 4
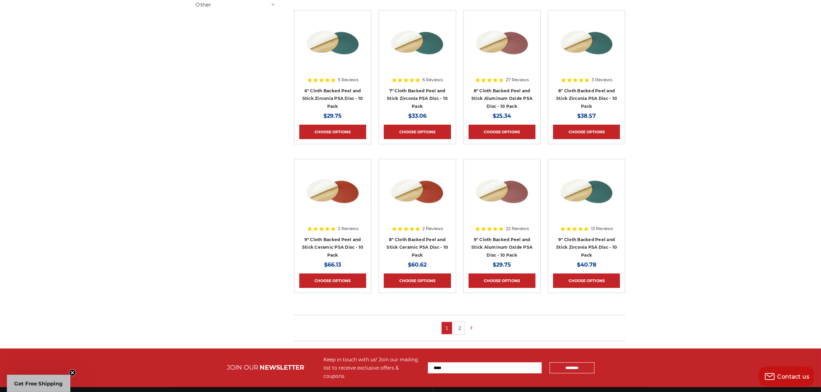
scroll to position [302, 0]
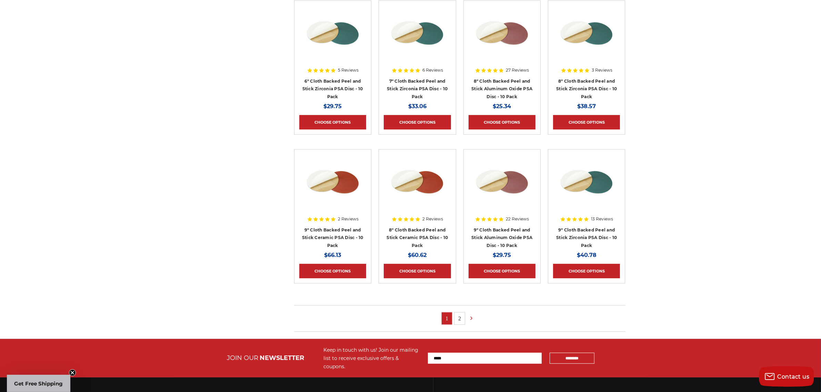
click at [457, 316] on link "2" at bounding box center [460, 319] width 10 height 12
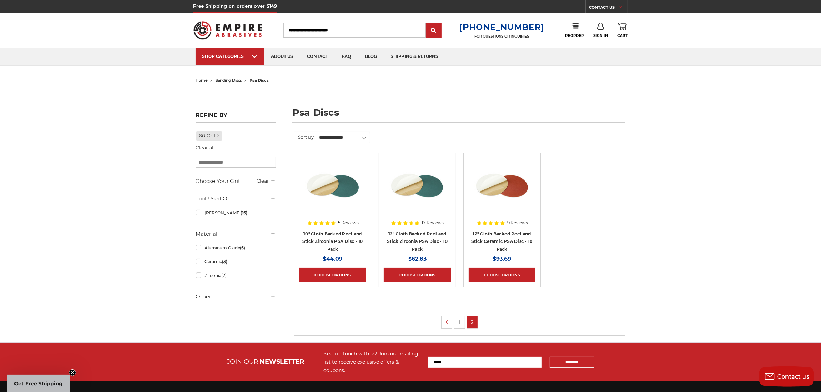
click at [458, 321] on link "1" at bounding box center [460, 323] width 10 height 12
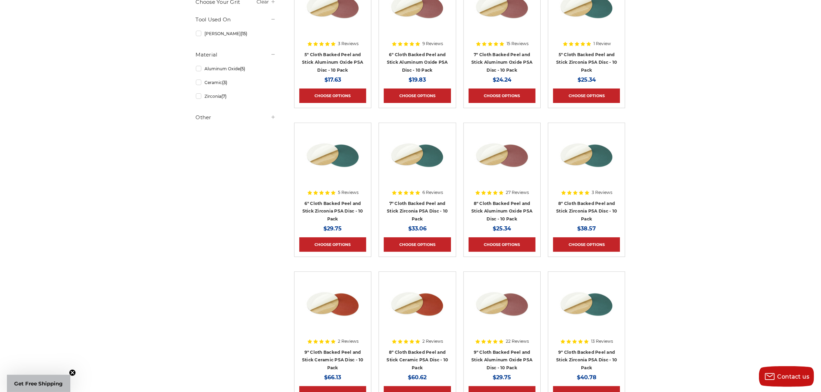
scroll to position [216, 0]
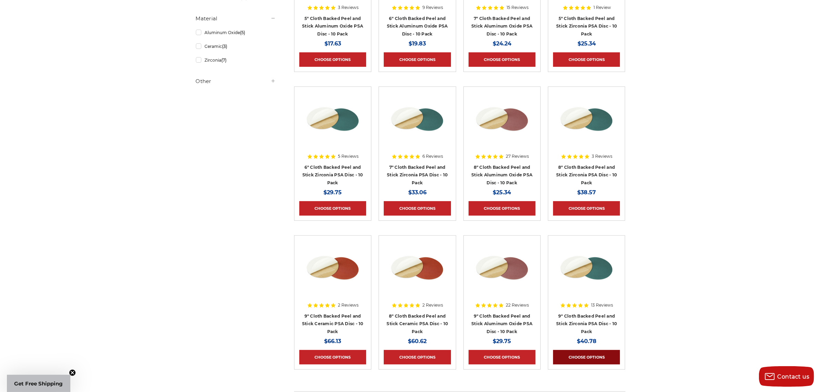
click at [587, 354] on link "Choose Options" at bounding box center [586, 357] width 67 height 14
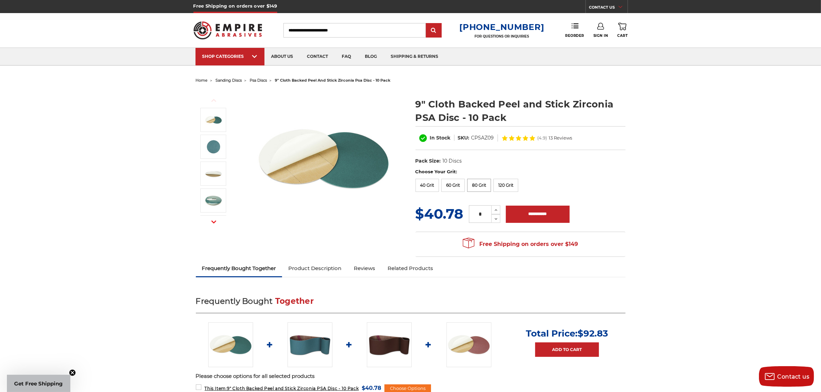
click at [479, 185] on label "80 Grit" at bounding box center [479, 185] width 24 height 13
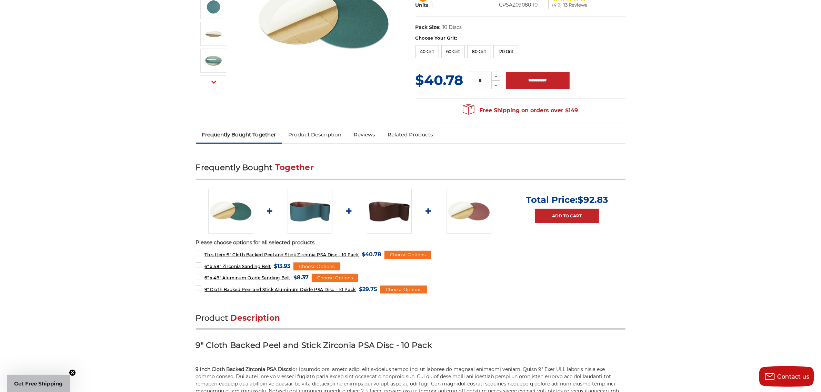
scroll to position [129, 0]
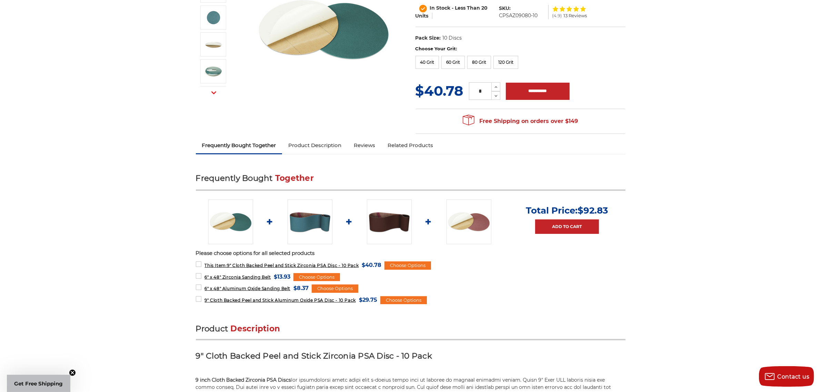
click at [474, 224] on img at bounding box center [469, 222] width 45 height 45
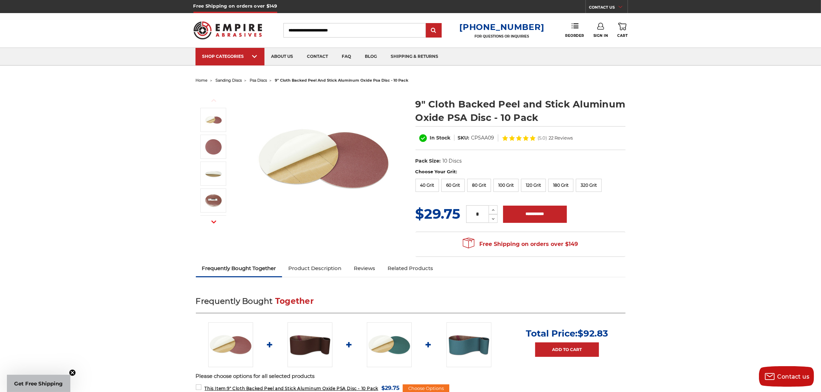
click at [478, 183] on label "80 Grit" at bounding box center [479, 185] width 24 height 13
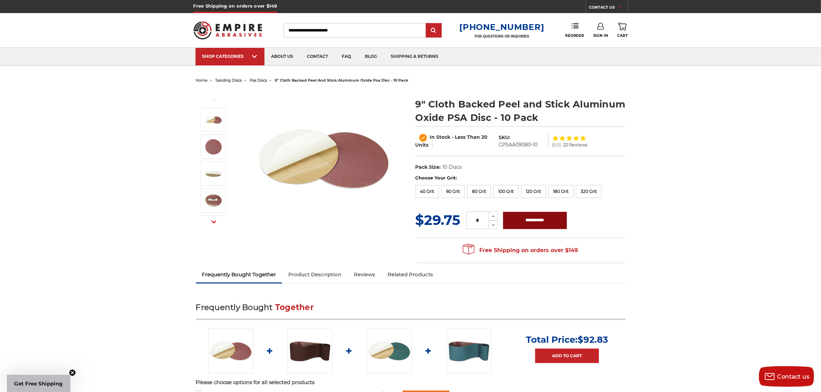
click at [534, 219] on input "**********" at bounding box center [535, 220] width 64 height 17
type input "**********"
click at [296, 29] on input "Search" at bounding box center [355, 30] width 142 height 14
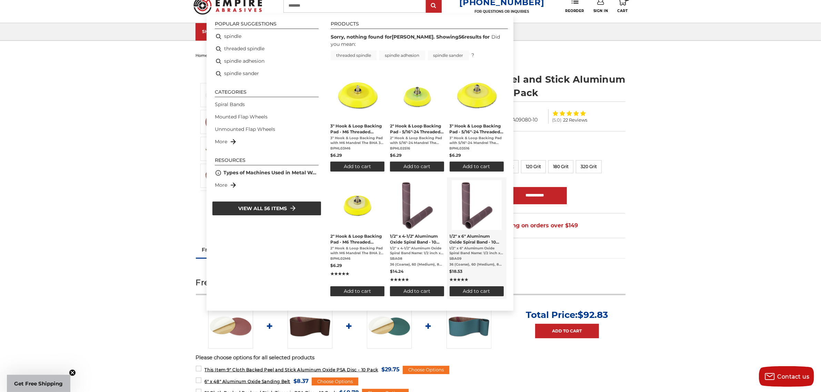
scroll to position [43, 0]
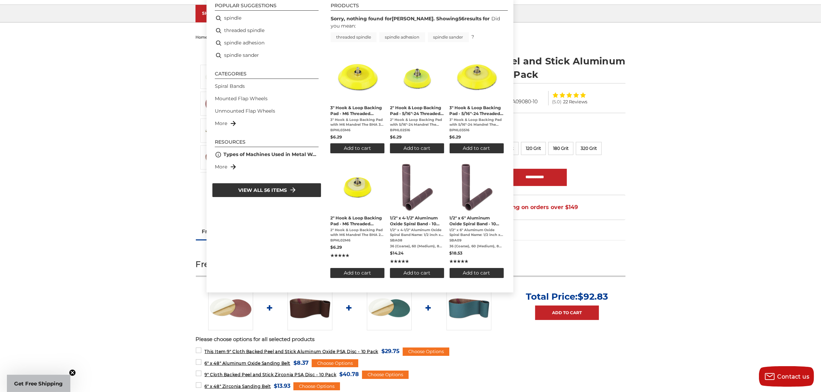
click at [273, 187] on span "View all 56 items" at bounding box center [262, 191] width 49 height 8
type input "*******"
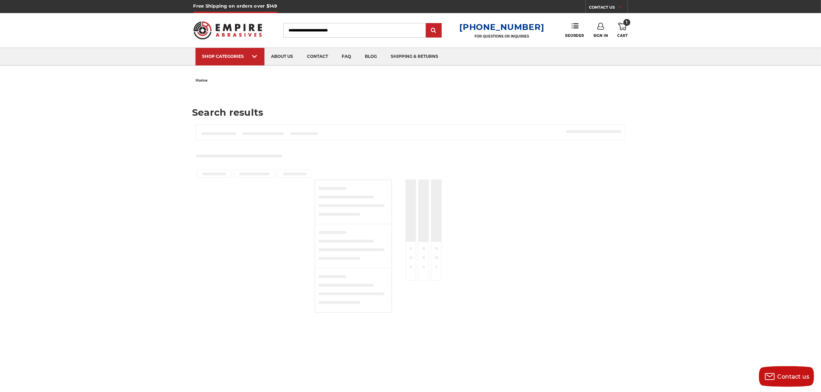
type input "*******"
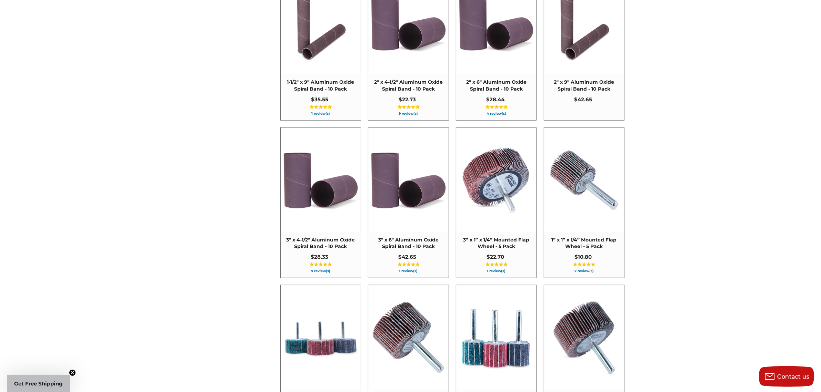
scroll to position [819, 0]
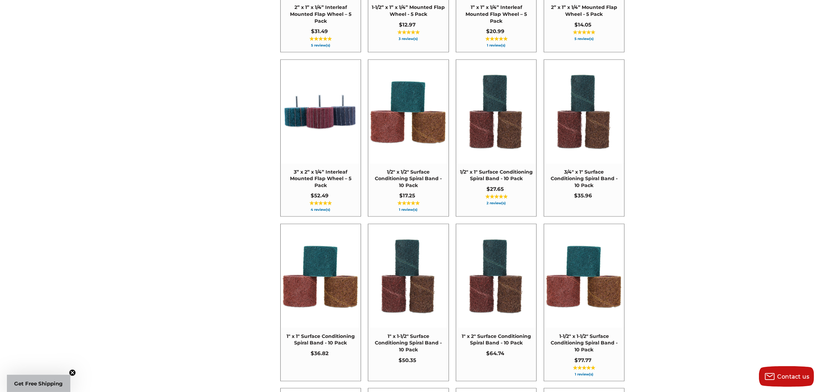
scroll to position [1208, 0]
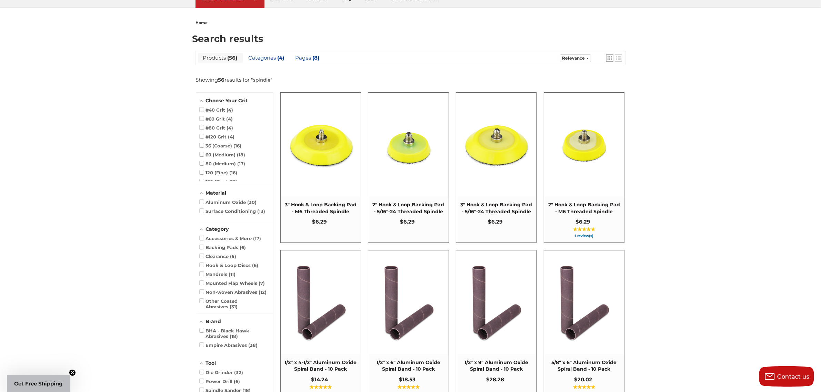
scroll to position [43, 0]
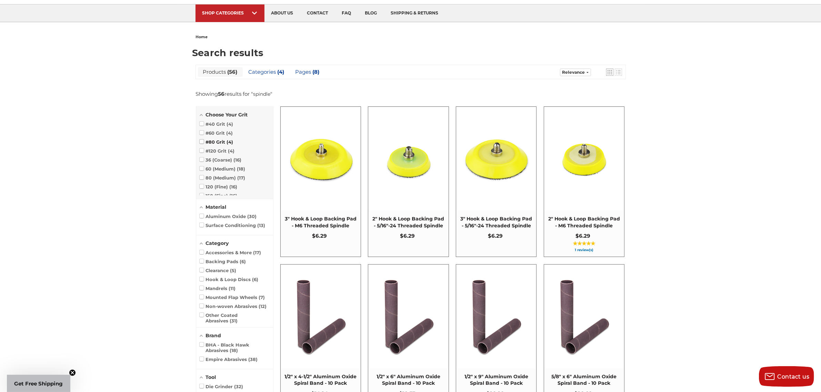
click at [202, 141] on span at bounding box center [202, 142] width 4 height 4
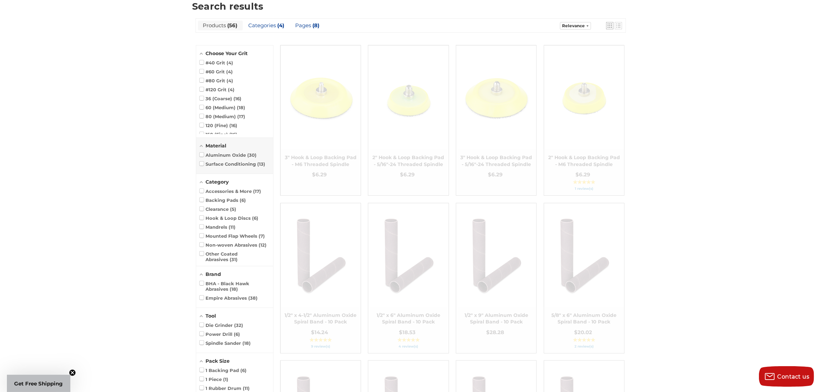
scroll to position [92, 0]
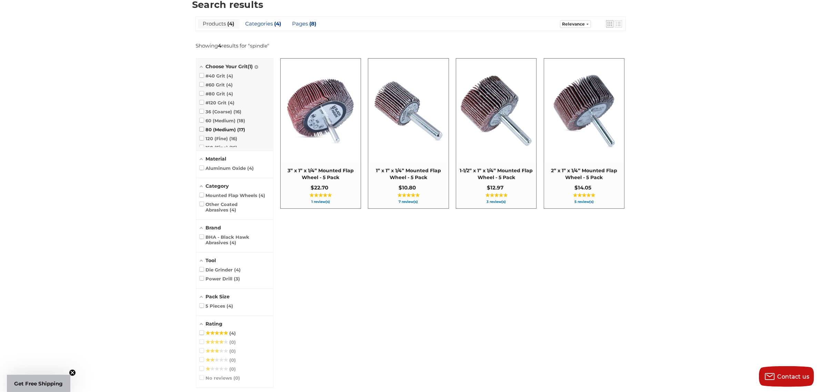
click at [202, 130] on span at bounding box center [202, 129] width 4 height 4
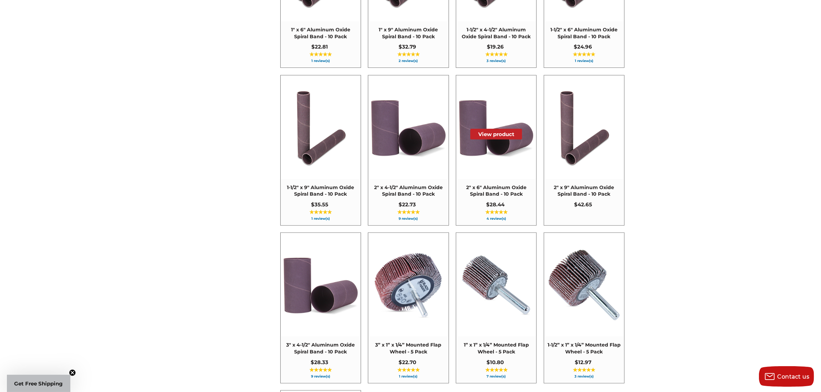
scroll to position [566, 0]
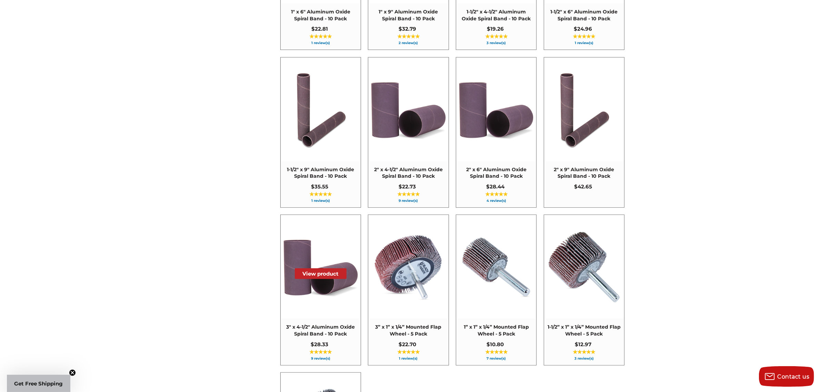
click at [320, 299] on img at bounding box center [320, 267] width 79 height 79
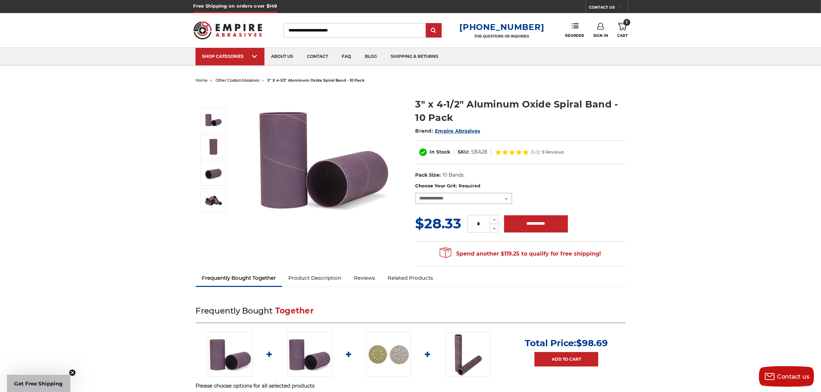
drag, startPoint x: 426, startPoint y: 197, endPoint x: 490, endPoint y: 201, distance: 64.7
click at [426, 197] on select "**********" at bounding box center [464, 198] width 97 height 11
click at [506, 199] on select "**********" at bounding box center [464, 198] width 97 height 11
select select "****"
click at [416, 193] on select "**********" at bounding box center [464, 198] width 97 height 11
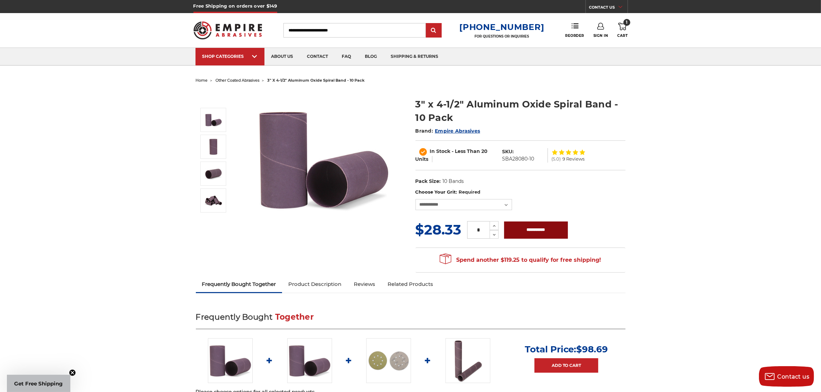
click at [532, 227] on input "**********" at bounding box center [536, 230] width 64 height 17
type input "**********"
click at [623, 26] on icon at bounding box center [622, 27] width 8 height 8
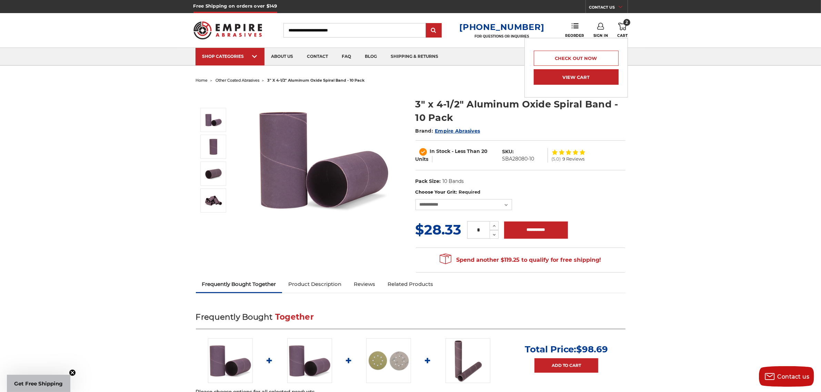
click at [573, 75] on link "View Cart" at bounding box center [576, 77] width 85 height 16
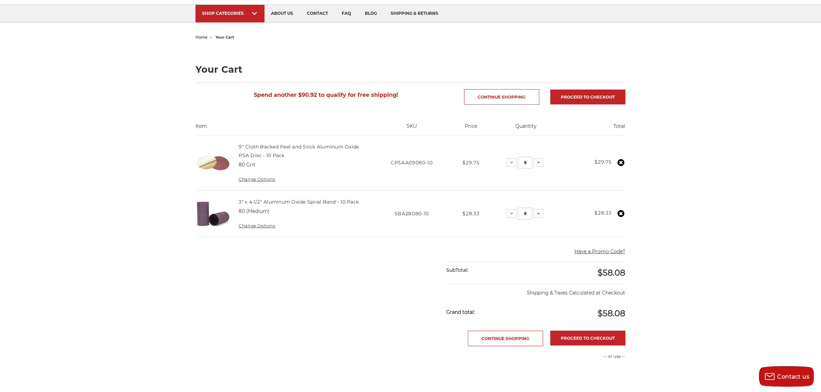
scroll to position [86, 0]
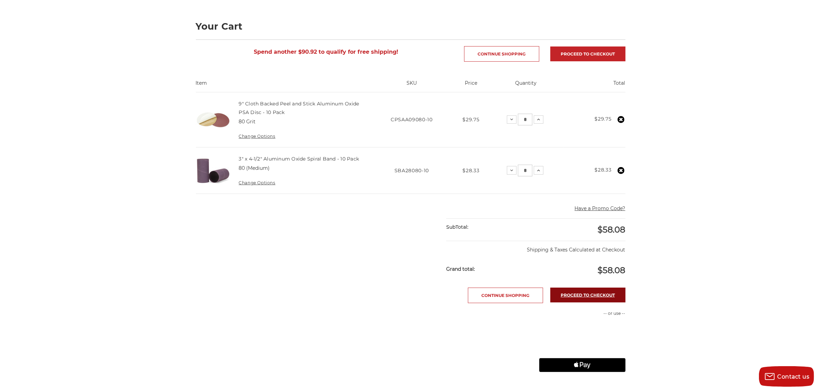
click at [587, 292] on link "Proceed to checkout" at bounding box center [587, 295] width 75 height 15
